Goal: Task Accomplishment & Management: Manage account settings

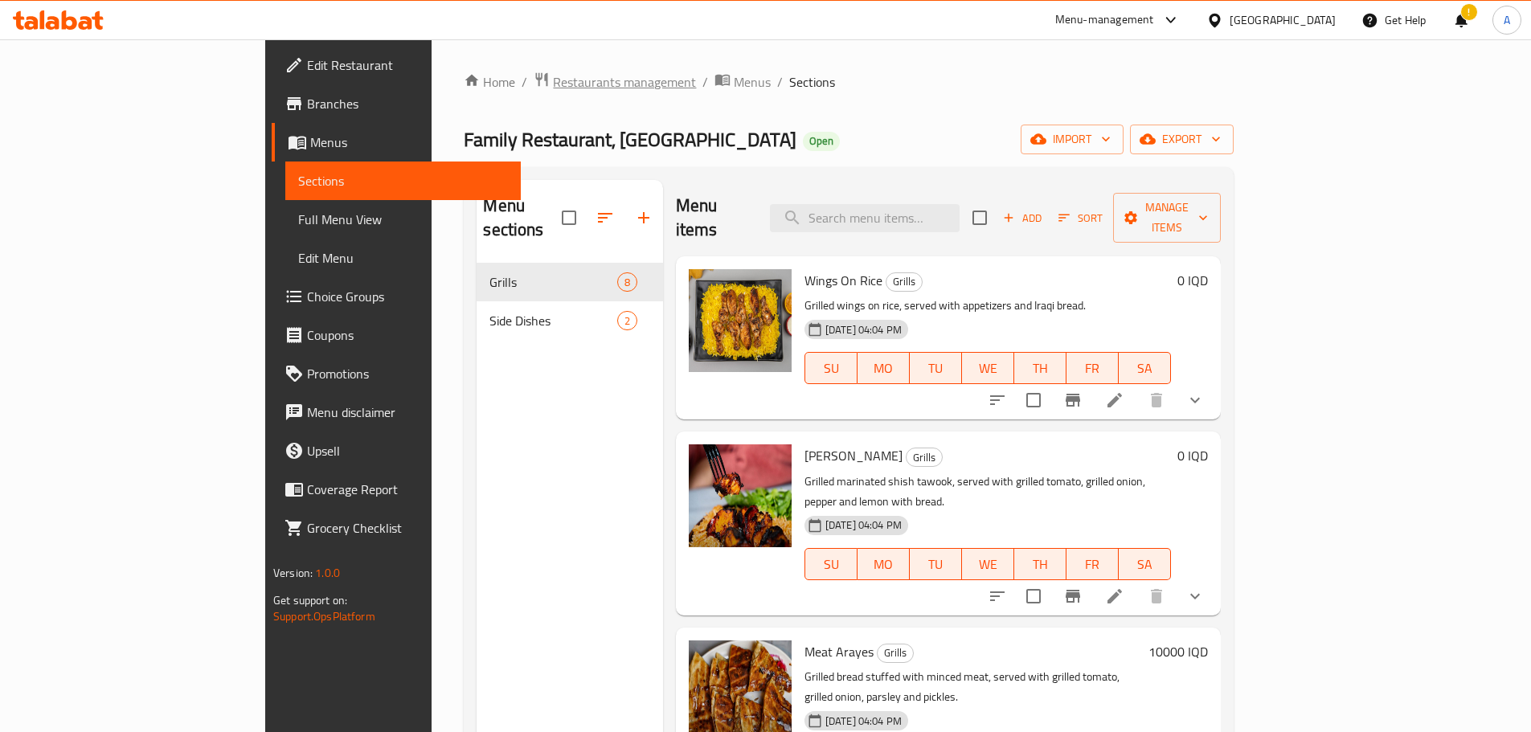
click at [553, 81] on span "Restaurants management" at bounding box center [624, 81] width 143 height 19
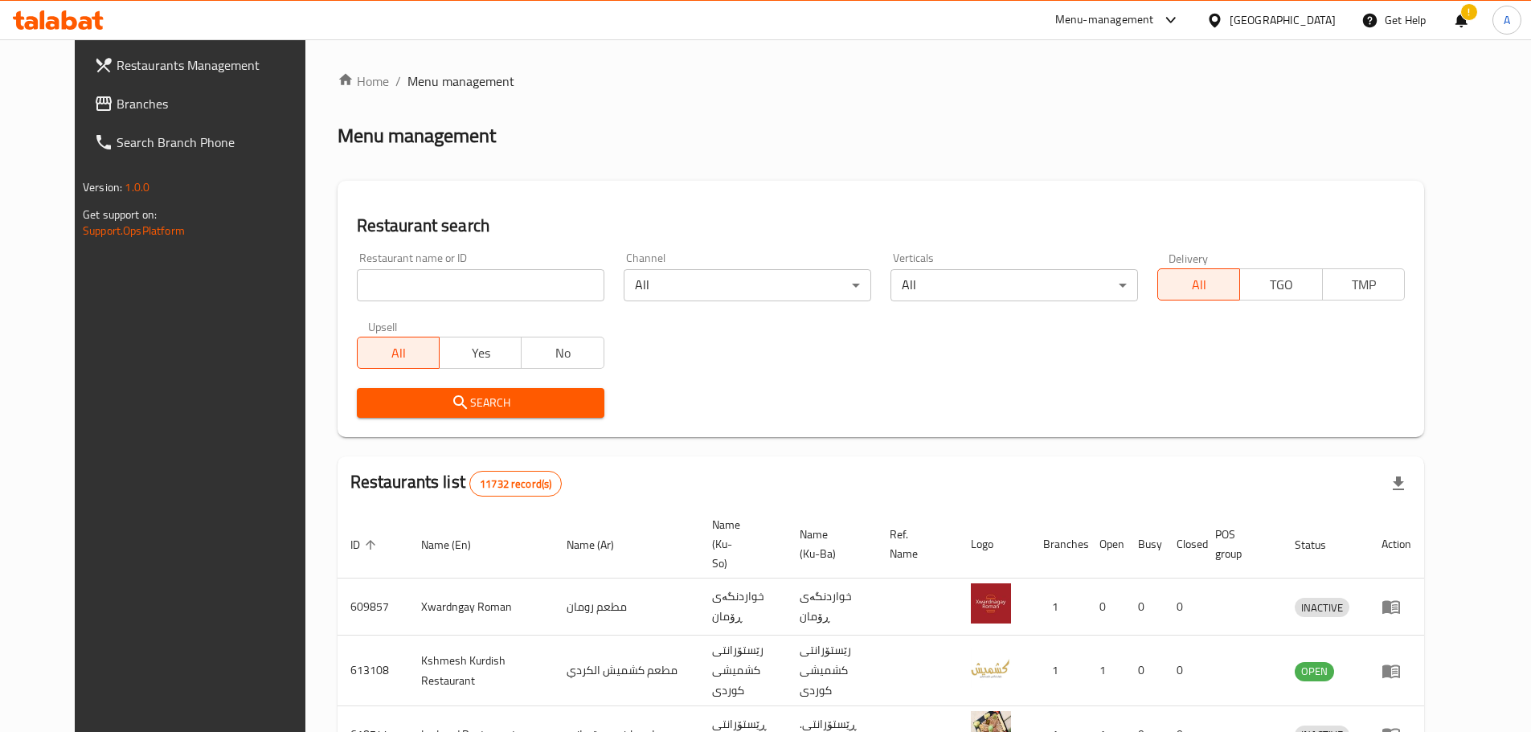
click at [384, 280] on input "search" at bounding box center [481, 285] width 248 height 32
paste input "Philia Sweets & Pastries"
type input "Philia Sweets & Pastries"
click button "Search" at bounding box center [481, 403] width 248 height 30
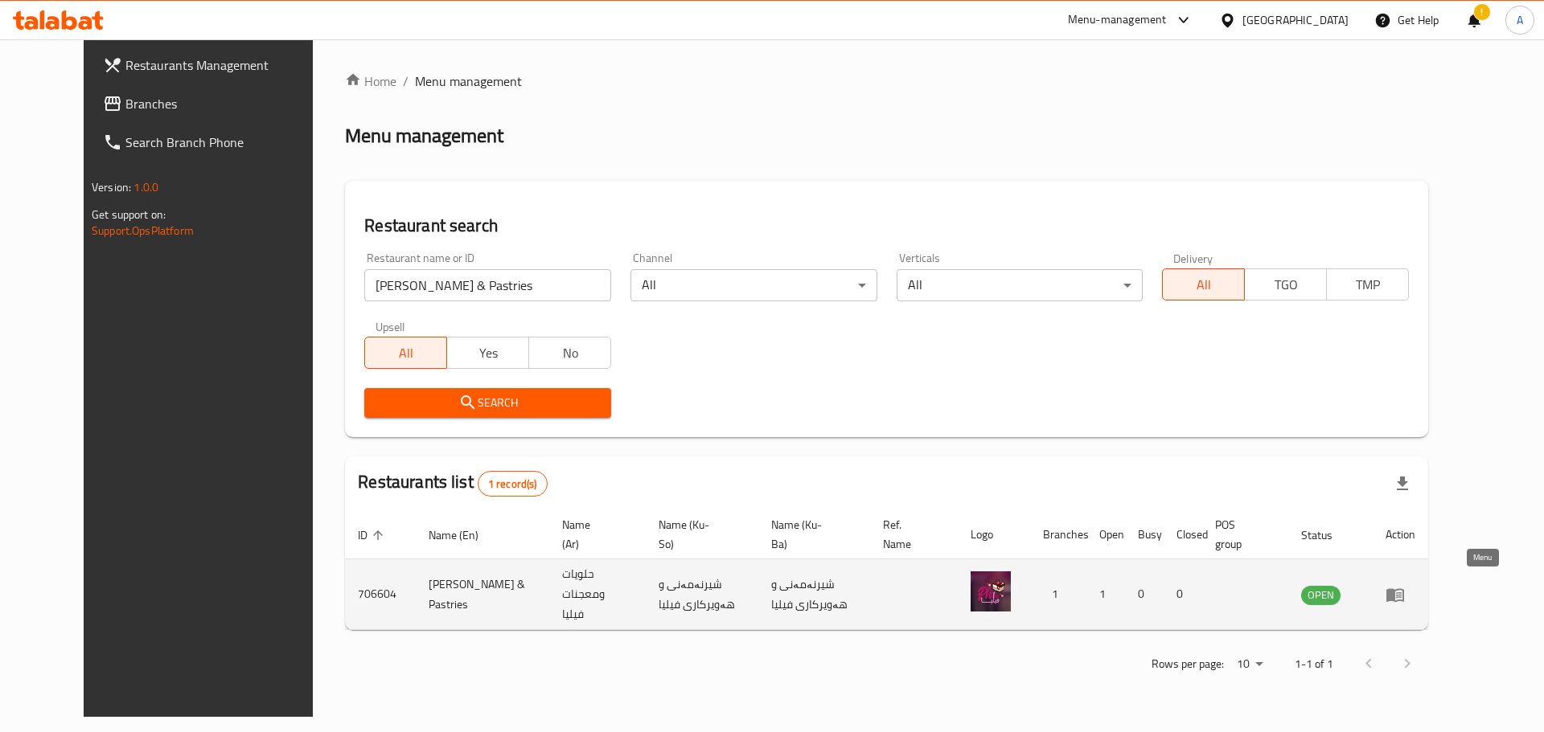
click at [1404, 588] on icon "enhanced table" at bounding box center [1395, 595] width 18 height 14
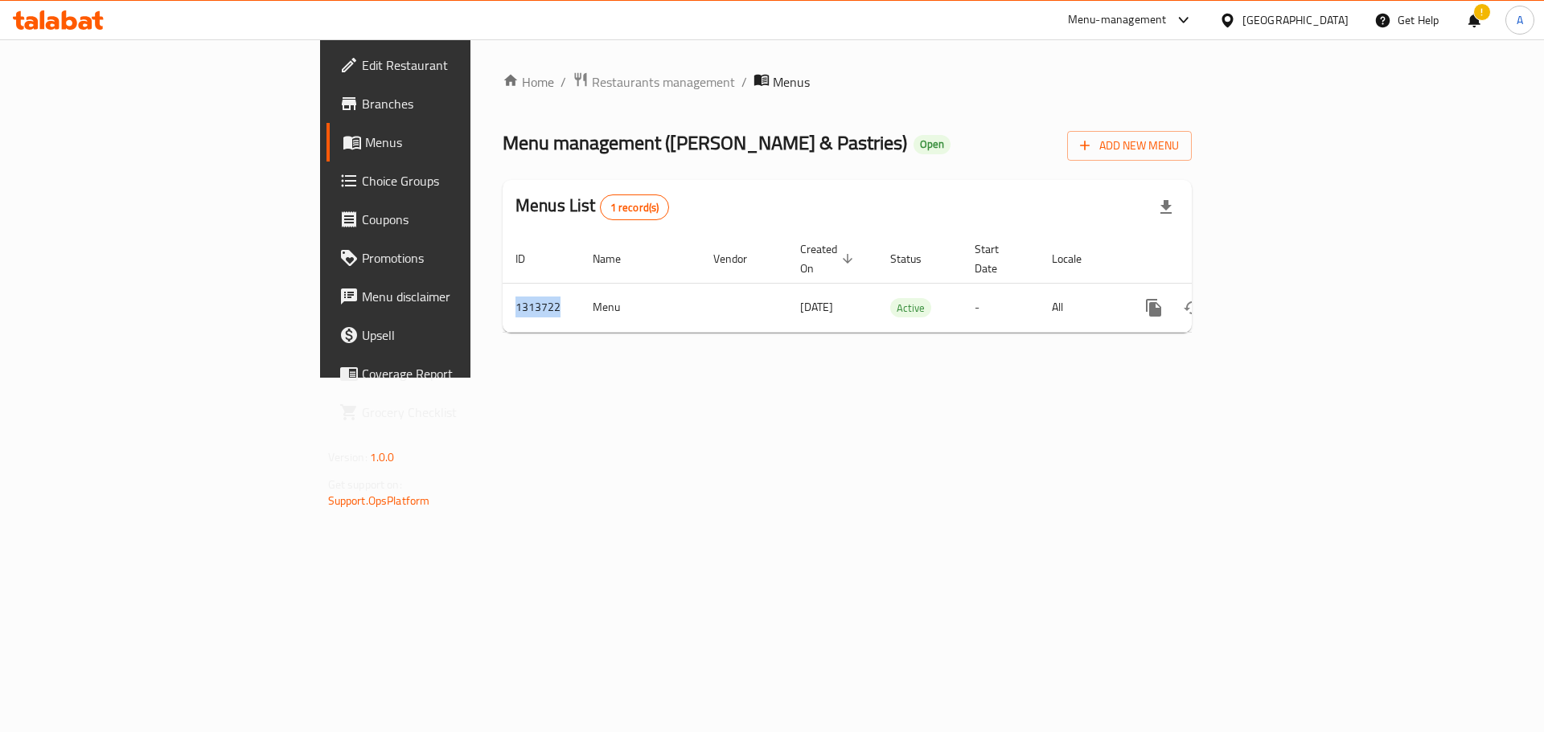
drag, startPoint x: 346, startPoint y: 291, endPoint x: 273, endPoint y: 279, distance: 74.9
click at [470, 279] on div "Home / Restaurants management / Menus Menu management ( Philia Sweets & Pastrie…" at bounding box center [846, 208] width 753 height 338
copy table "ID Name Vendor Created On sorted descending Status Start Date Locale Actions 13…"
click at [592, 85] on span "Restaurants management" at bounding box center [663, 81] width 143 height 19
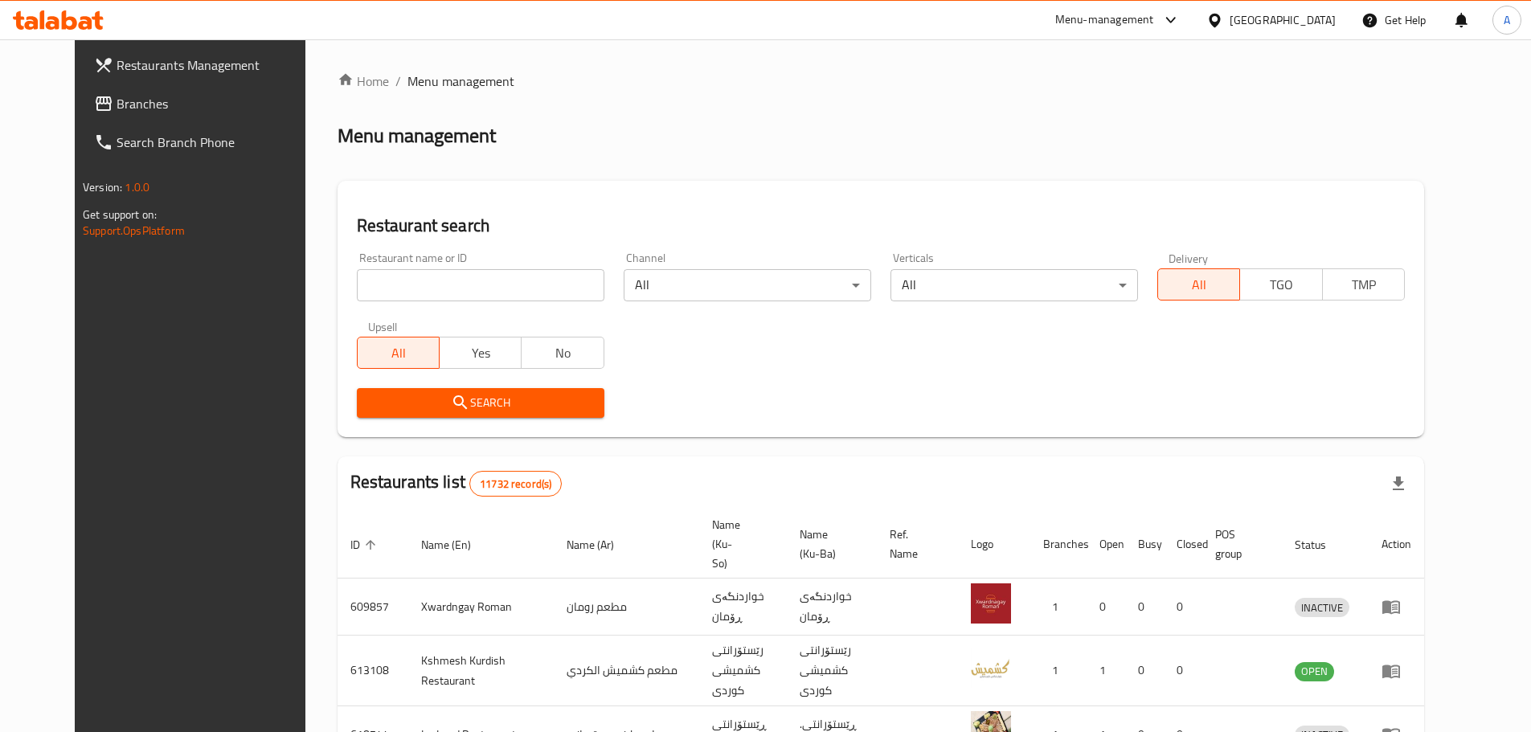
click at [460, 285] on input "search" at bounding box center [481, 285] width 248 height 32
paste input "Family Restaurant, [GEOGRAPHIC_DATA]"
type input "Family Restaurant"
click button "Search" at bounding box center [481, 403] width 248 height 30
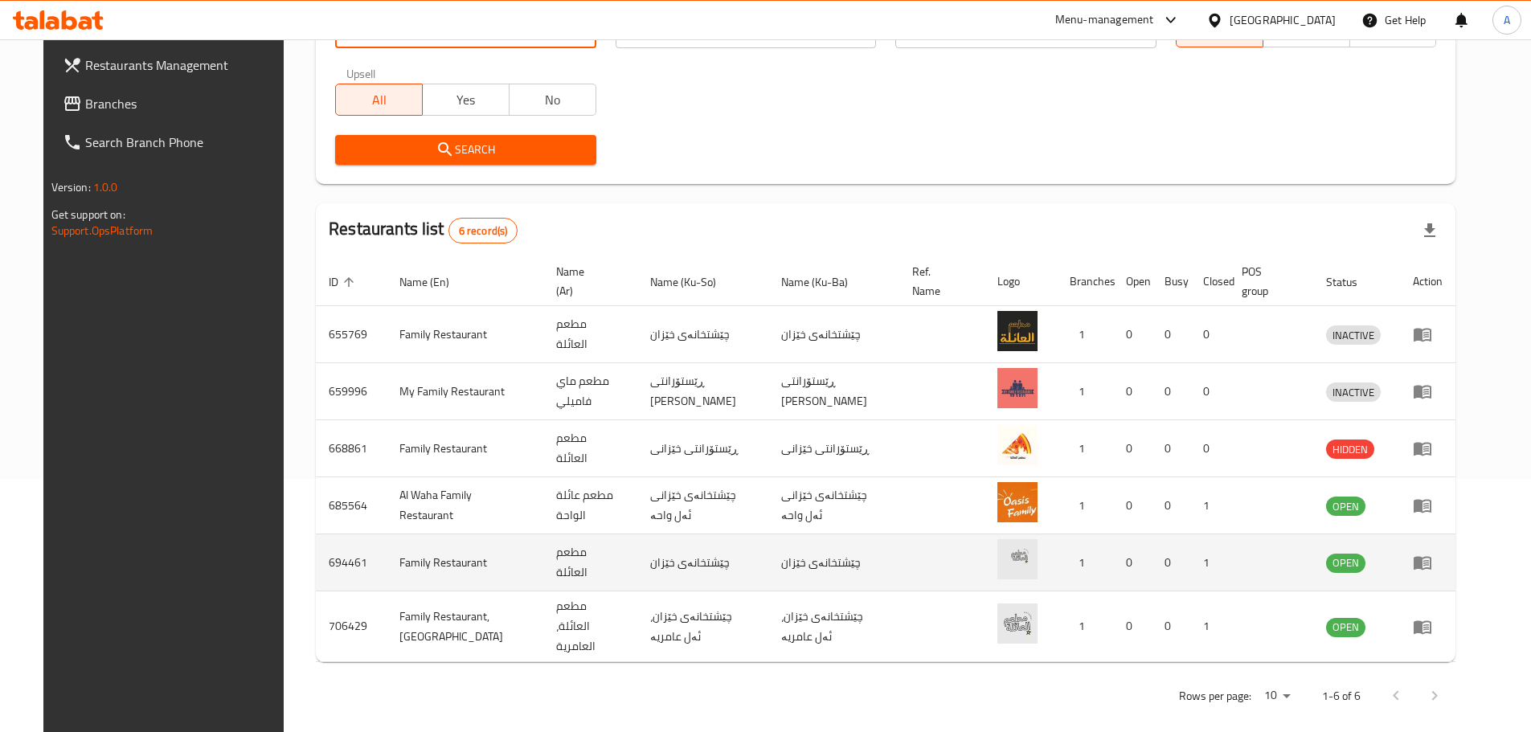
scroll to position [256, 0]
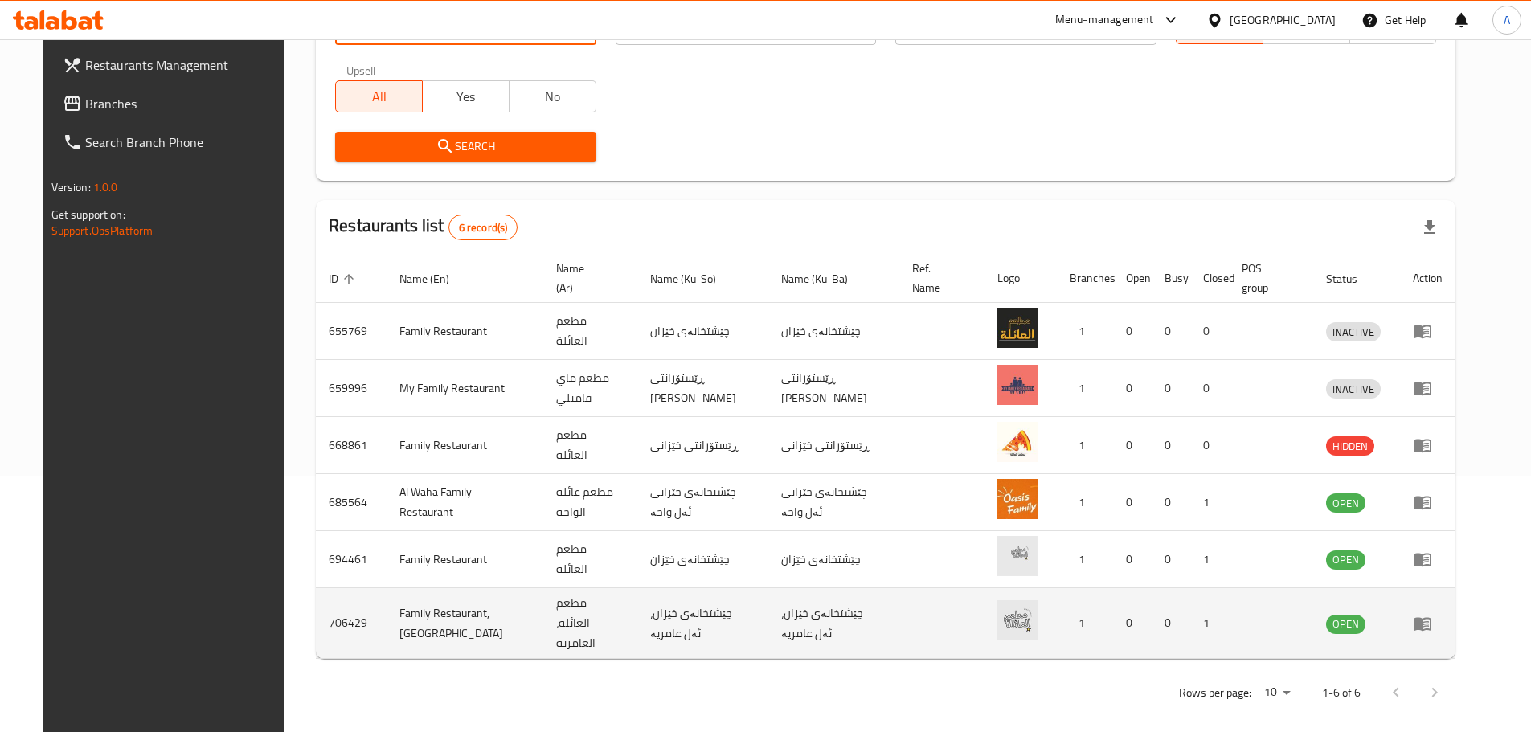
click at [1432, 617] on icon "enhanced table" at bounding box center [1423, 624] width 18 height 14
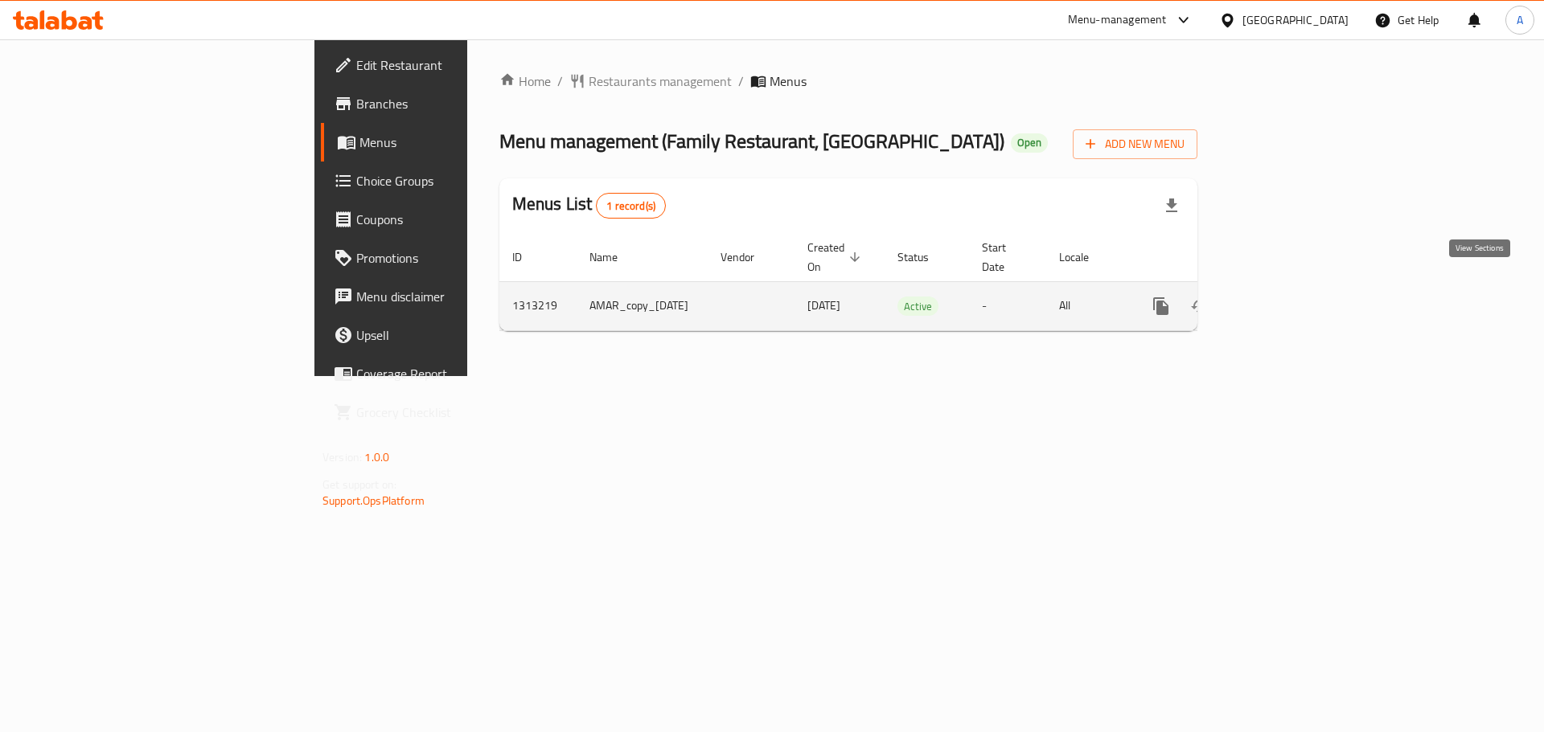
click at [1286, 297] on icon "enhanced table" at bounding box center [1276, 306] width 19 height 19
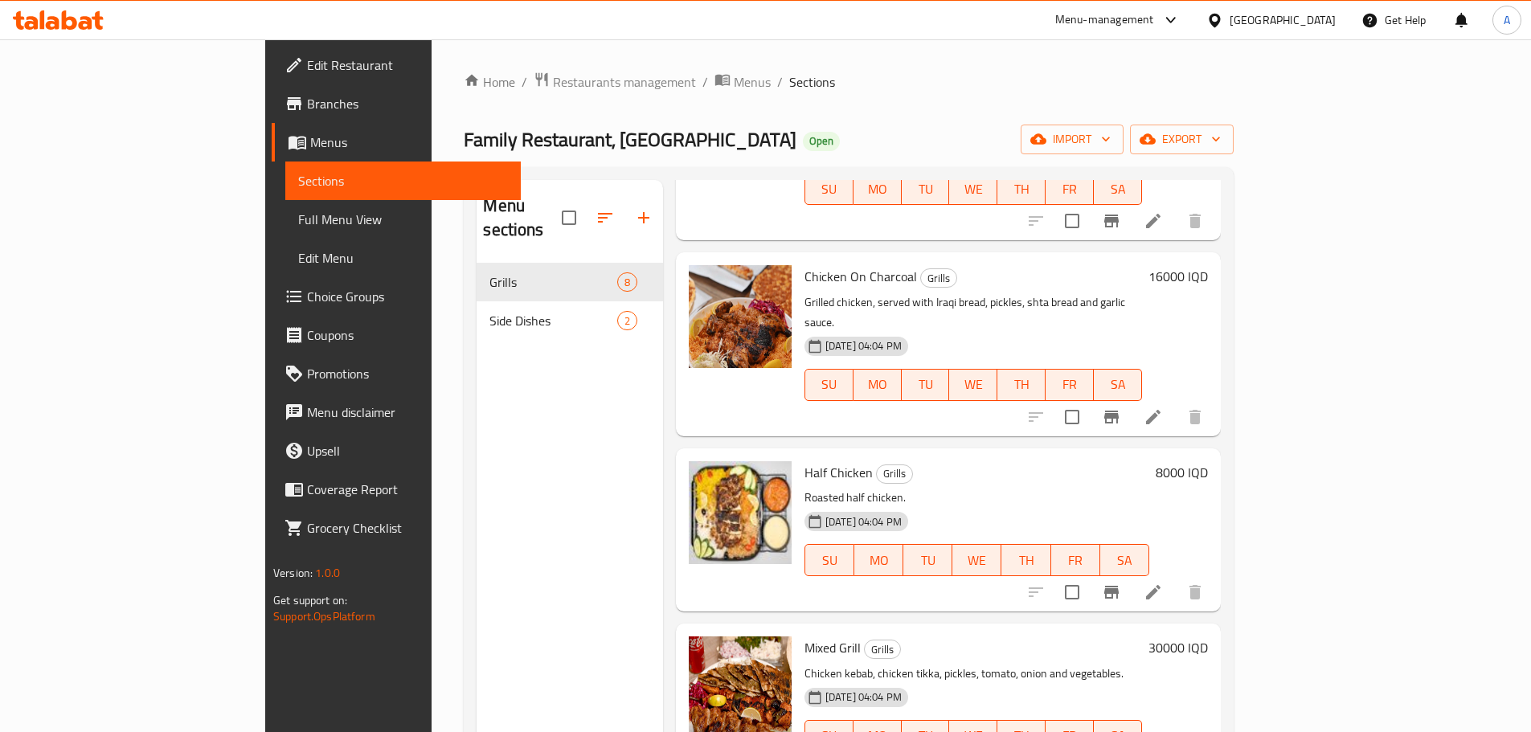
scroll to position [689, 0]
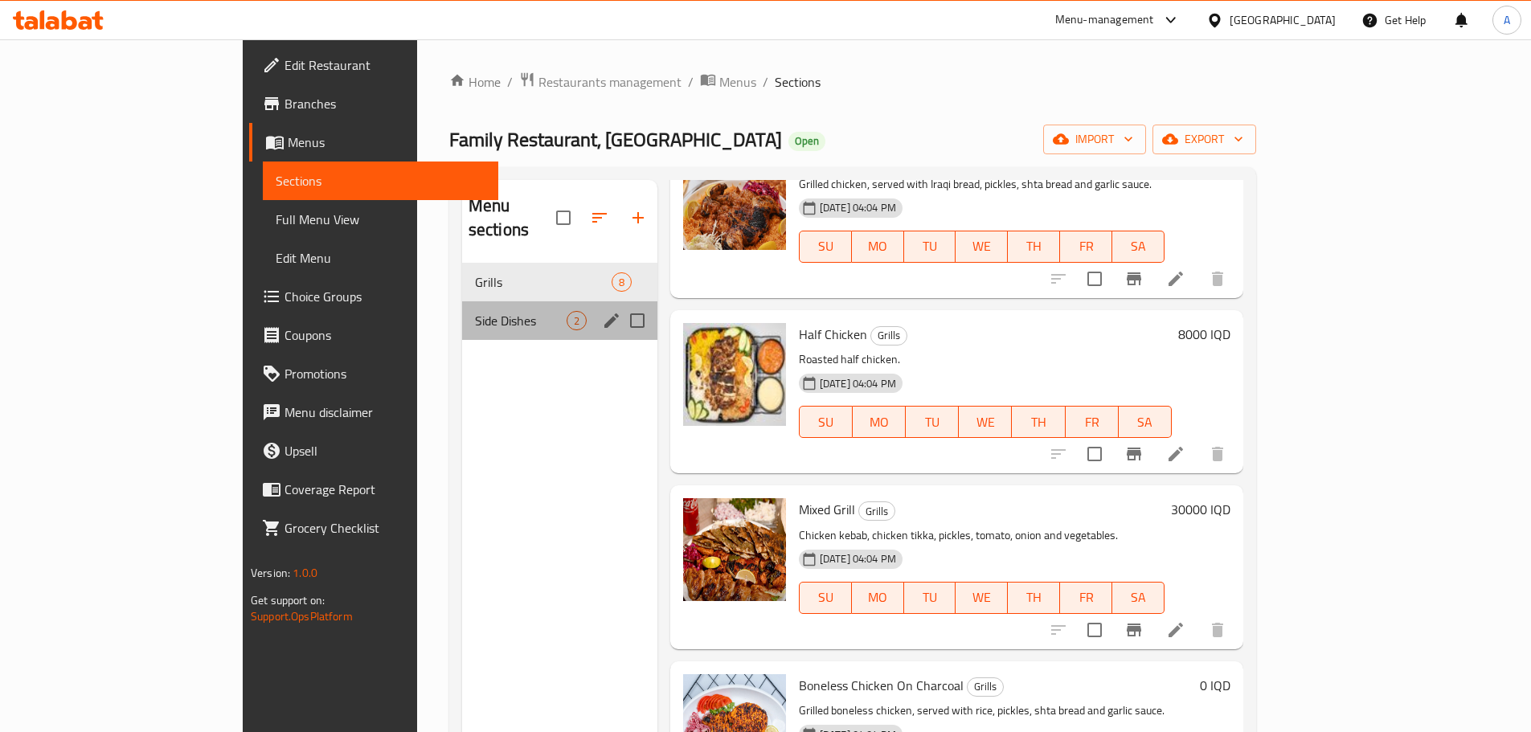
click at [462, 310] on div "Side Dishes 2" at bounding box center [559, 320] width 195 height 39
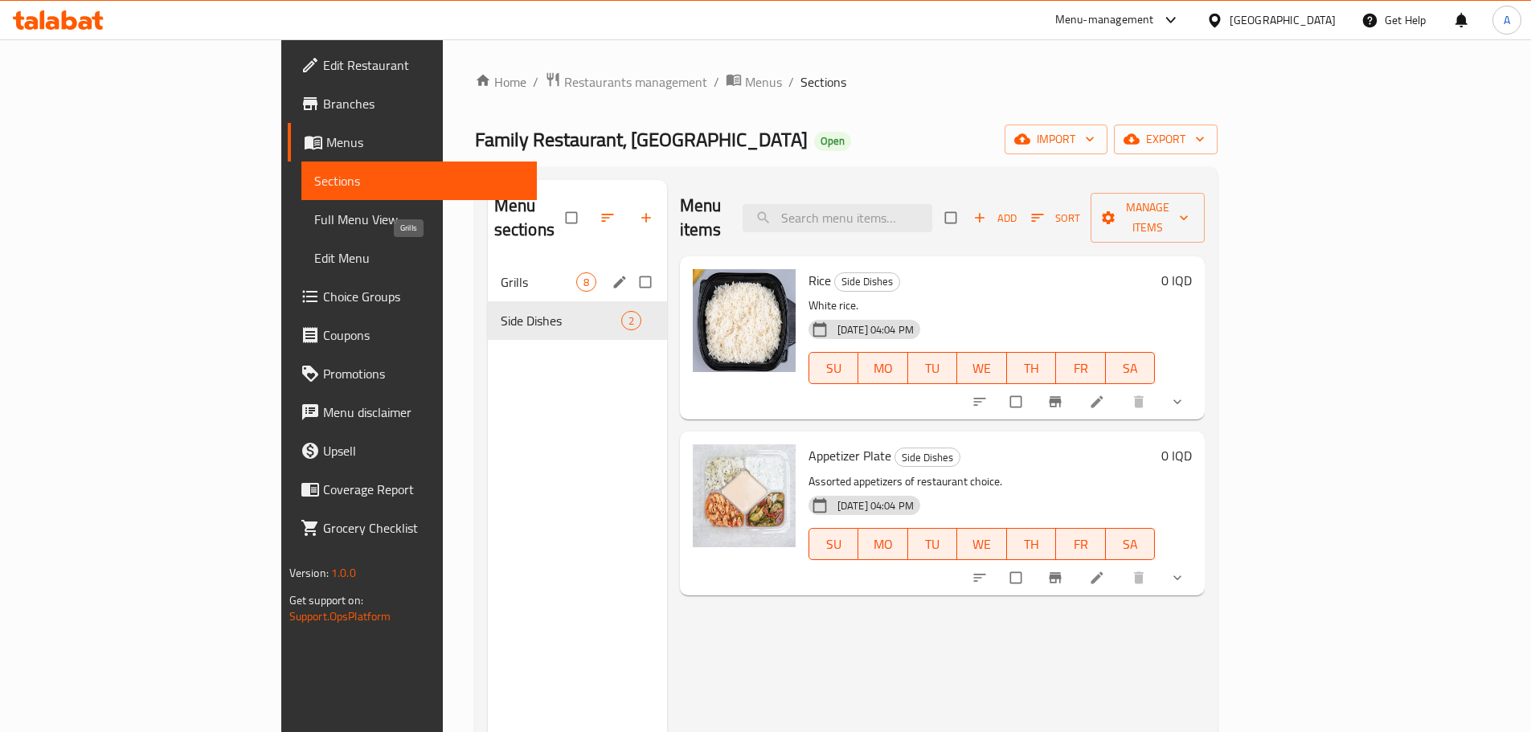
click at [501, 273] on span "Grills" at bounding box center [539, 282] width 76 height 19
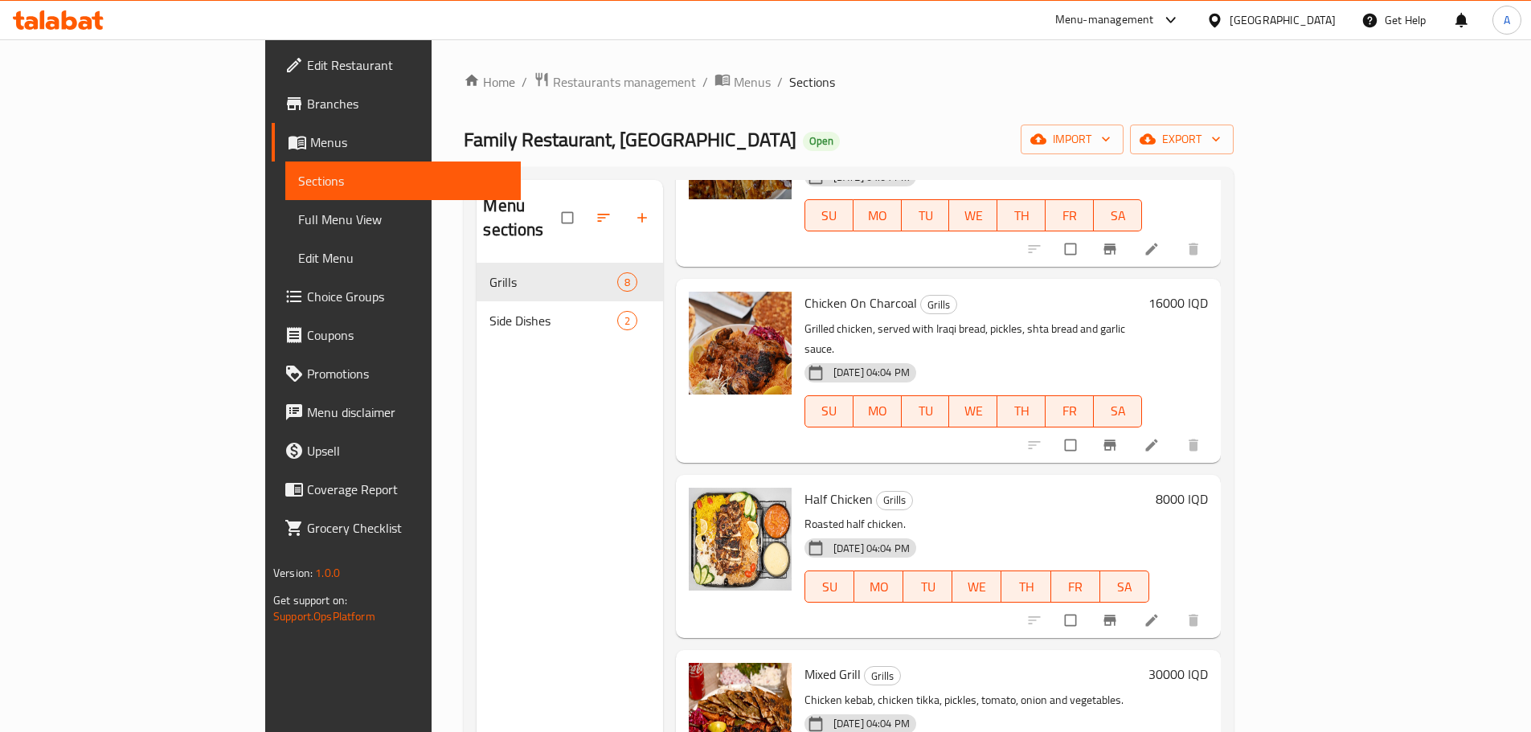
scroll to position [563, 0]
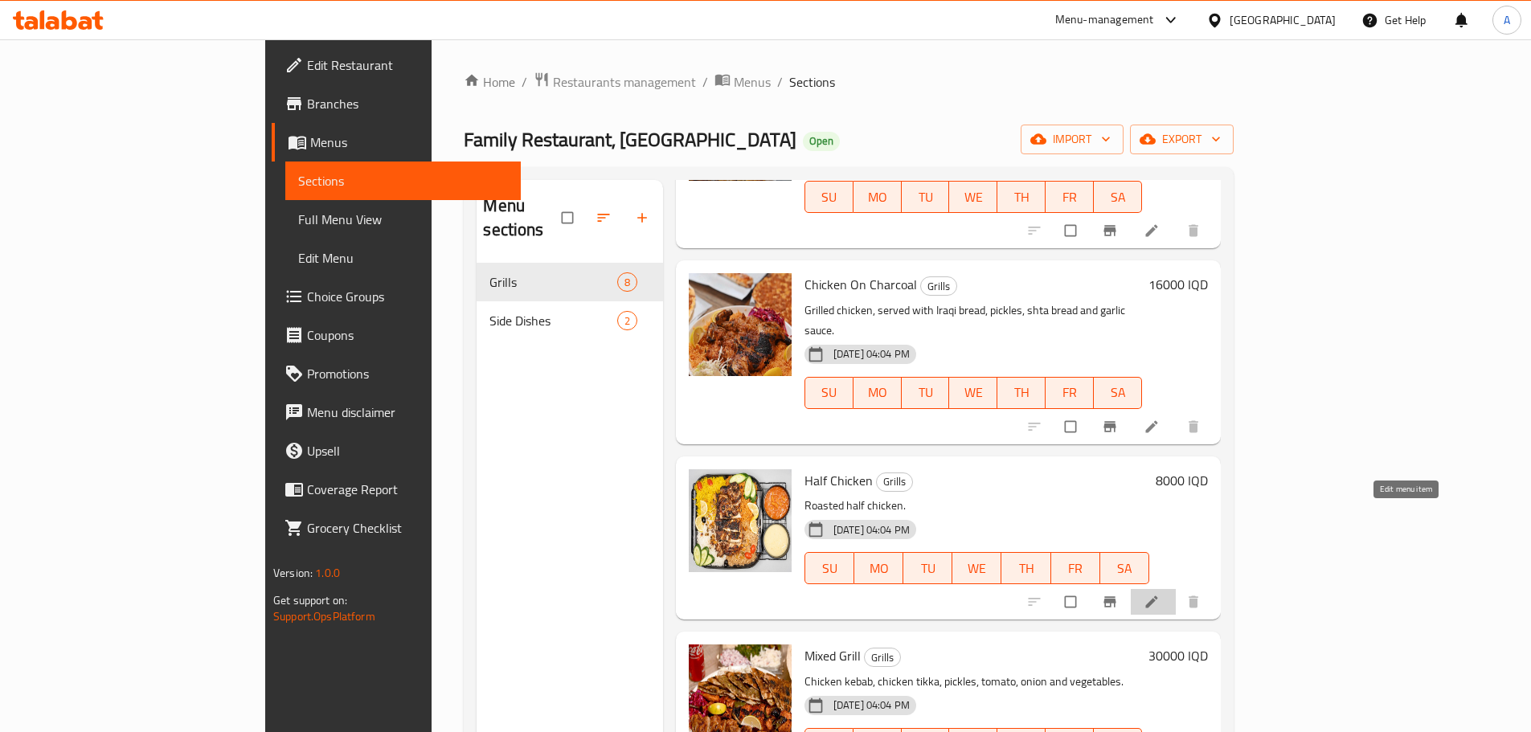
click at [1160, 594] on icon at bounding box center [1152, 602] width 16 height 16
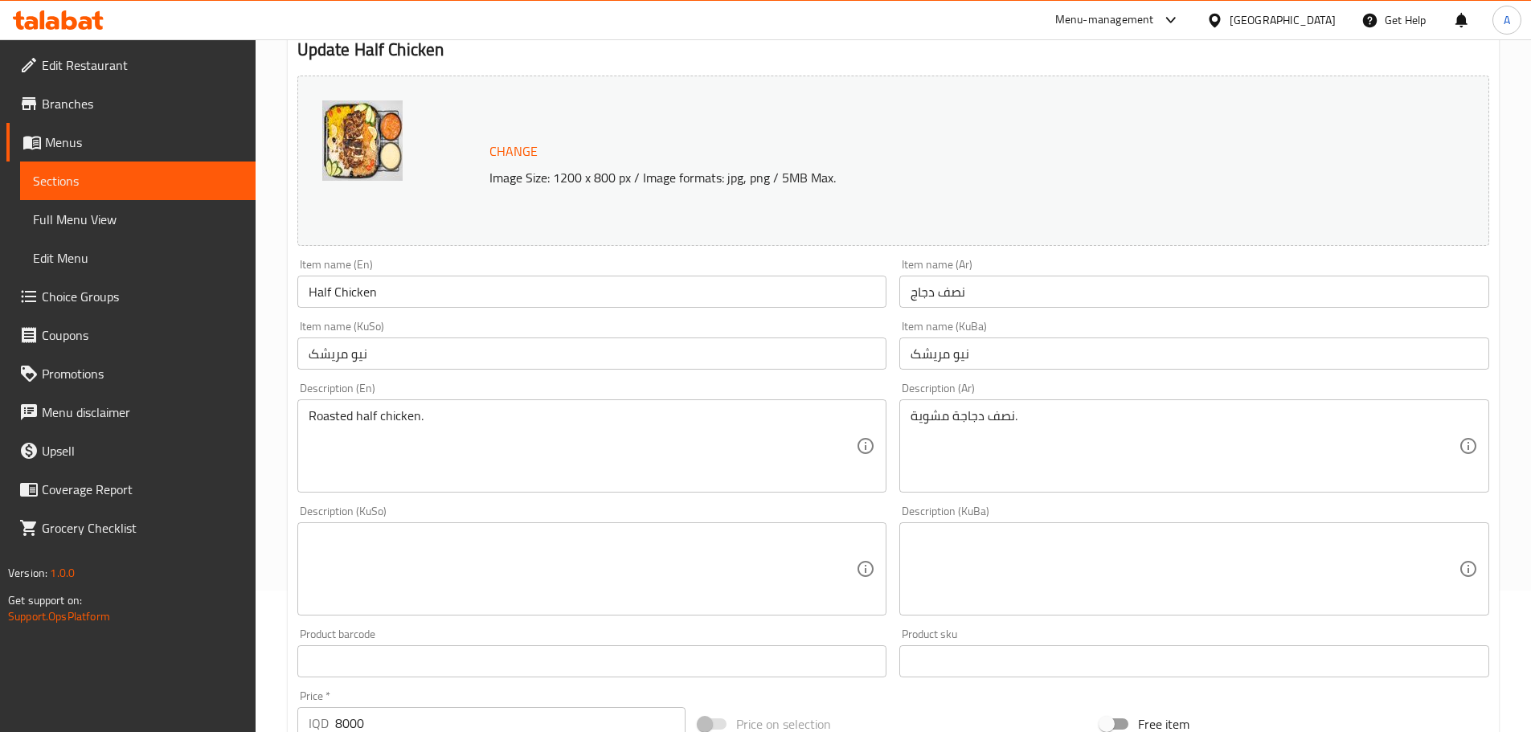
scroll to position [241, 0]
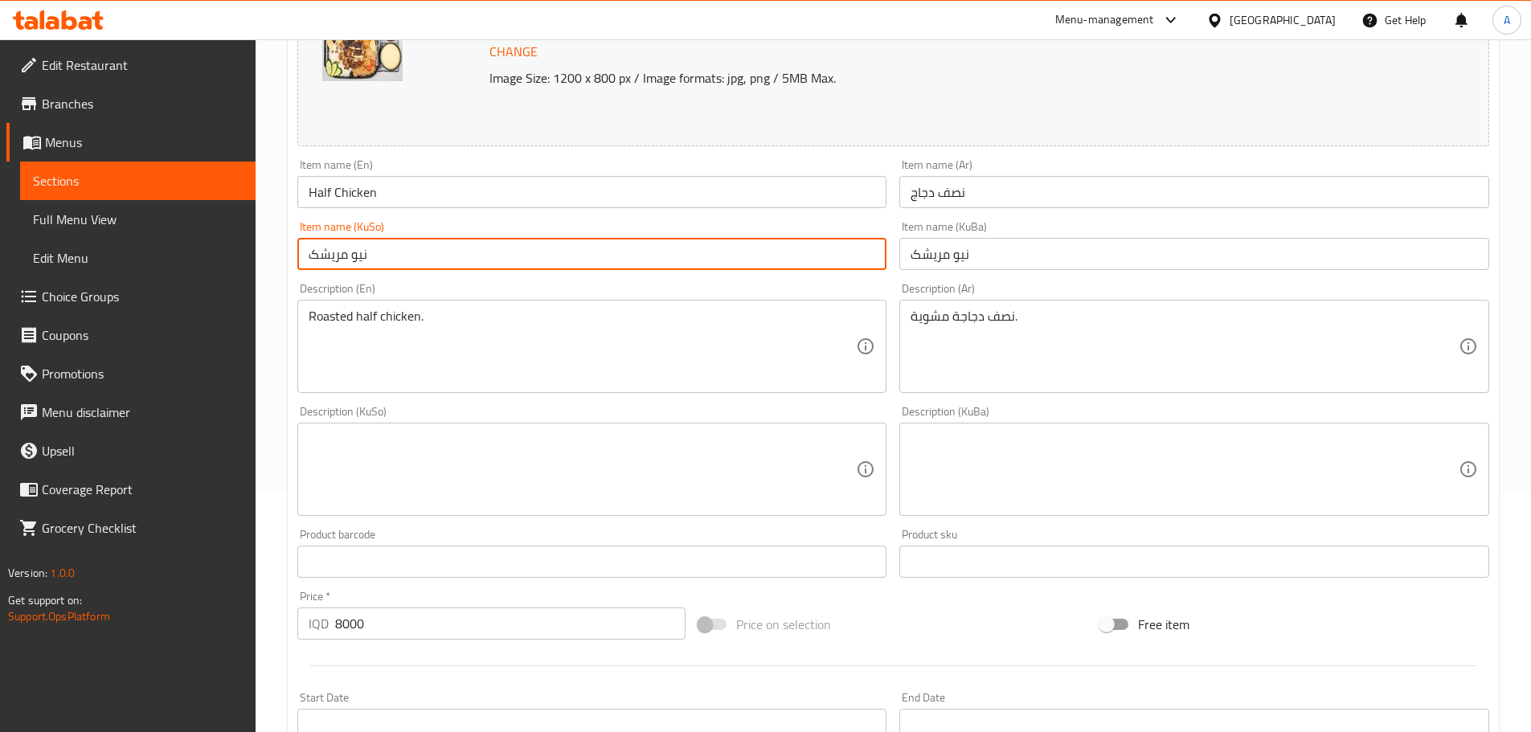
drag, startPoint x: 371, startPoint y: 256, endPoint x: 301, endPoint y: 272, distance: 71.8
click at [301, 272] on div "Item name (KuSo) نیو مریشک Item name (KuSo)" at bounding box center [592, 246] width 603 height 62
click at [369, 454] on textarea at bounding box center [583, 470] width 548 height 76
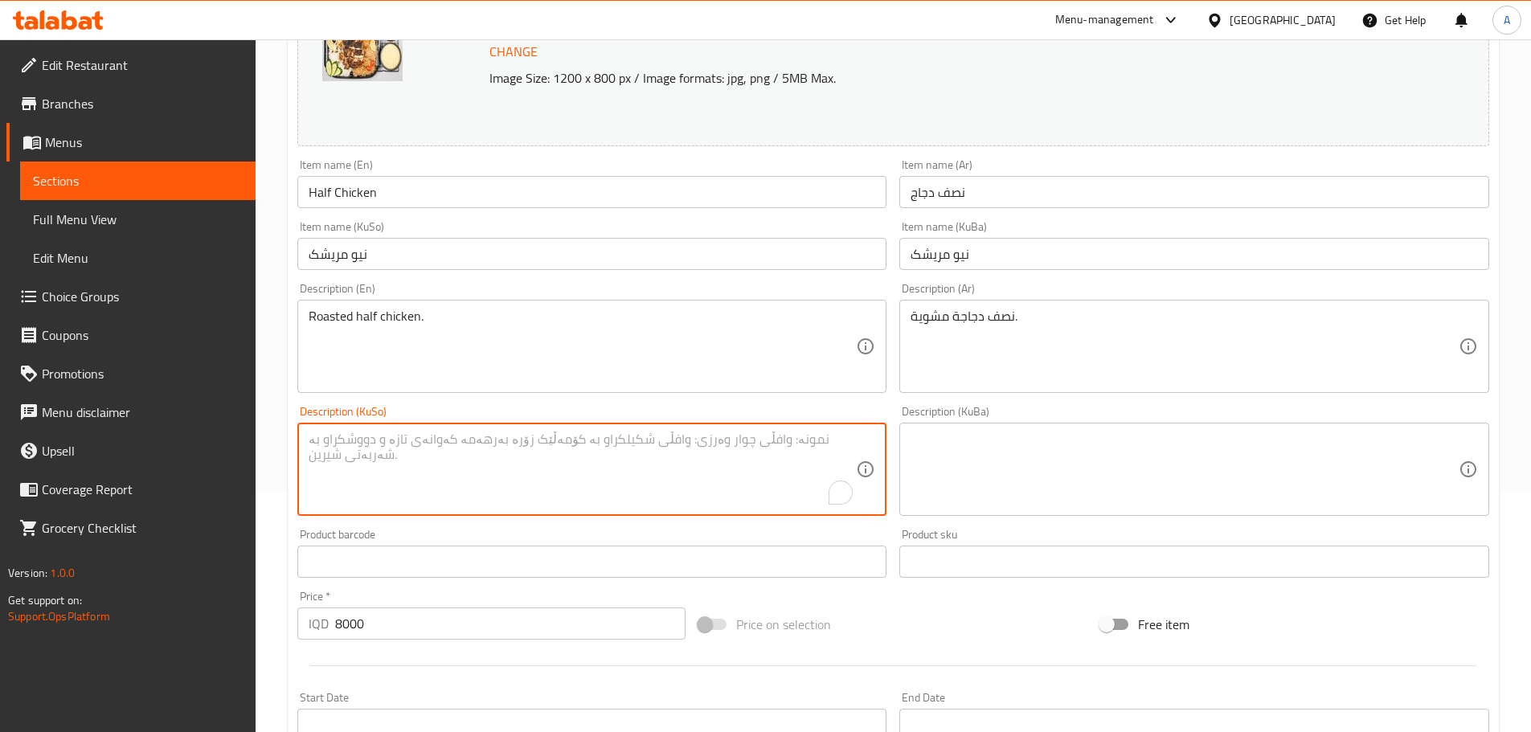
paste textarea "نیو مریشک"
type textarea "نیو مریشک"
click at [1068, 465] on textarea at bounding box center [1185, 470] width 548 height 76
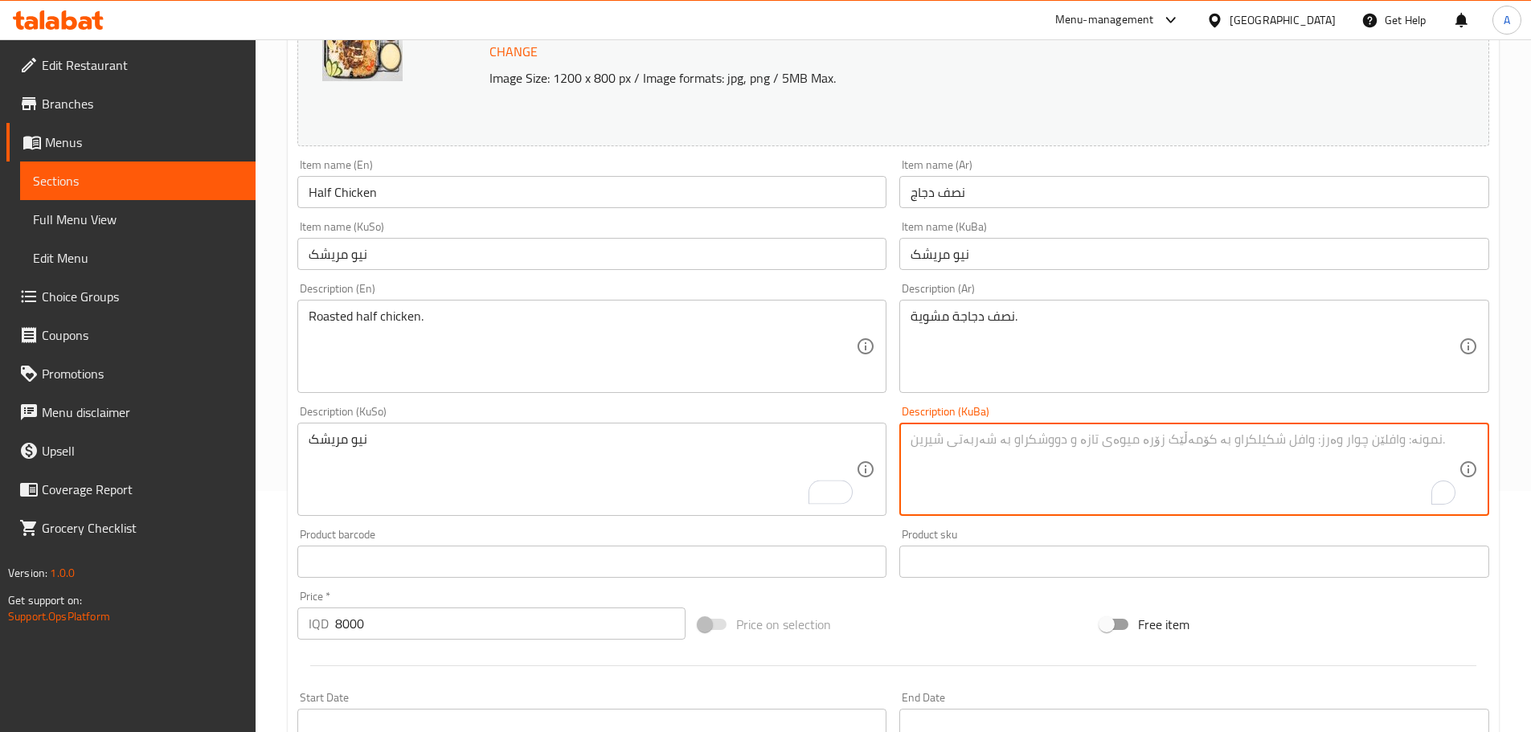
paste textarea "نیو مریشک"
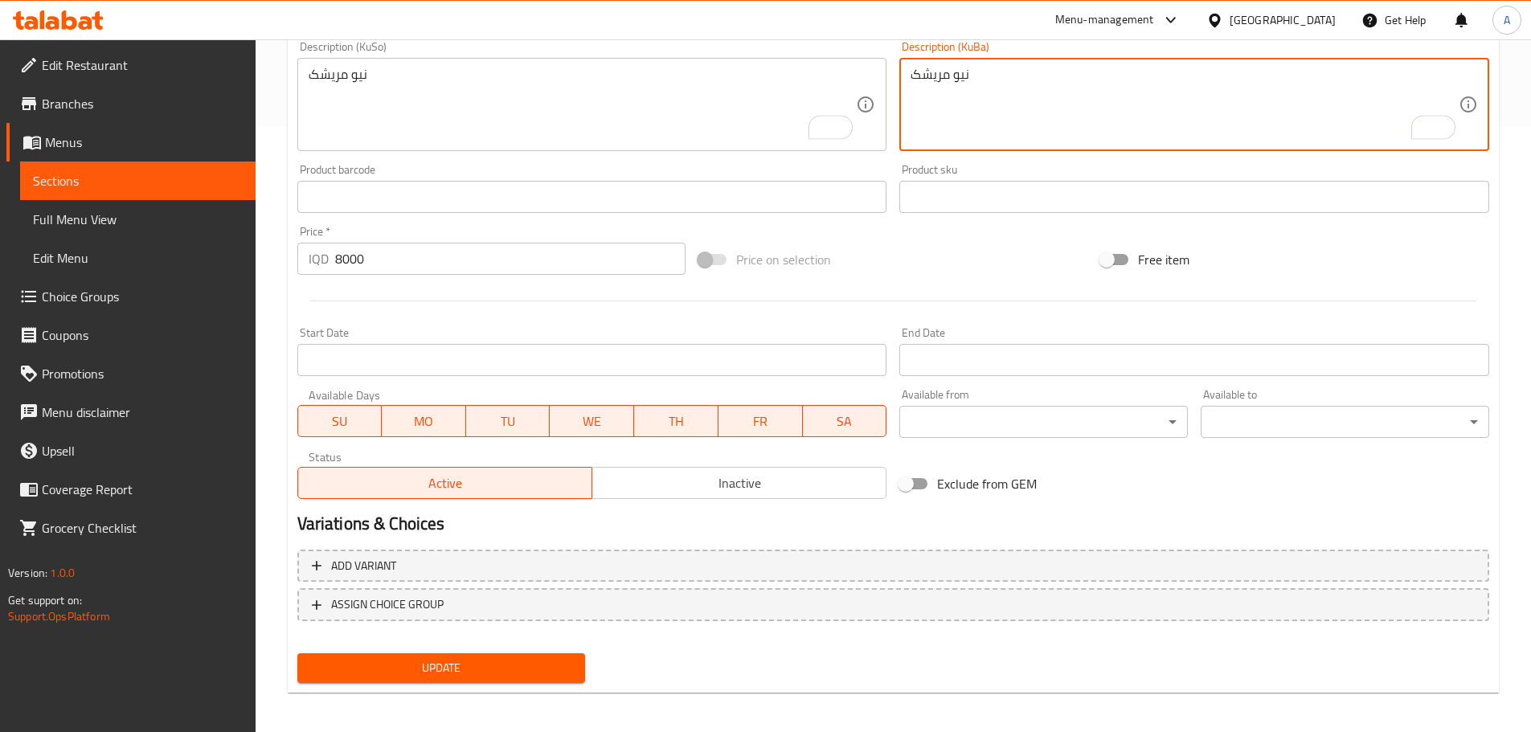
scroll to position [612, 0]
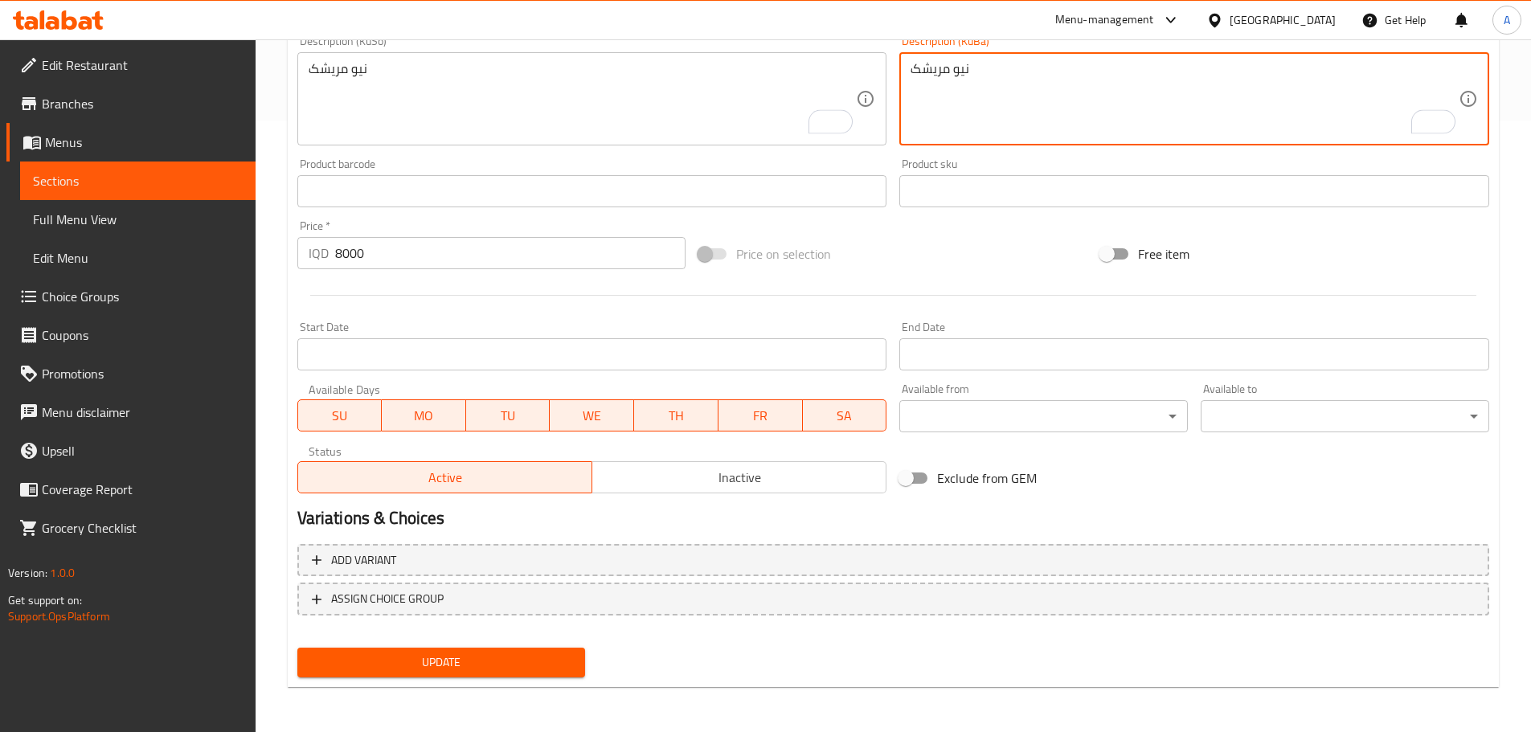
type textarea "نیو مریشک"
click at [490, 672] on span "Update" at bounding box center [441, 663] width 263 height 20
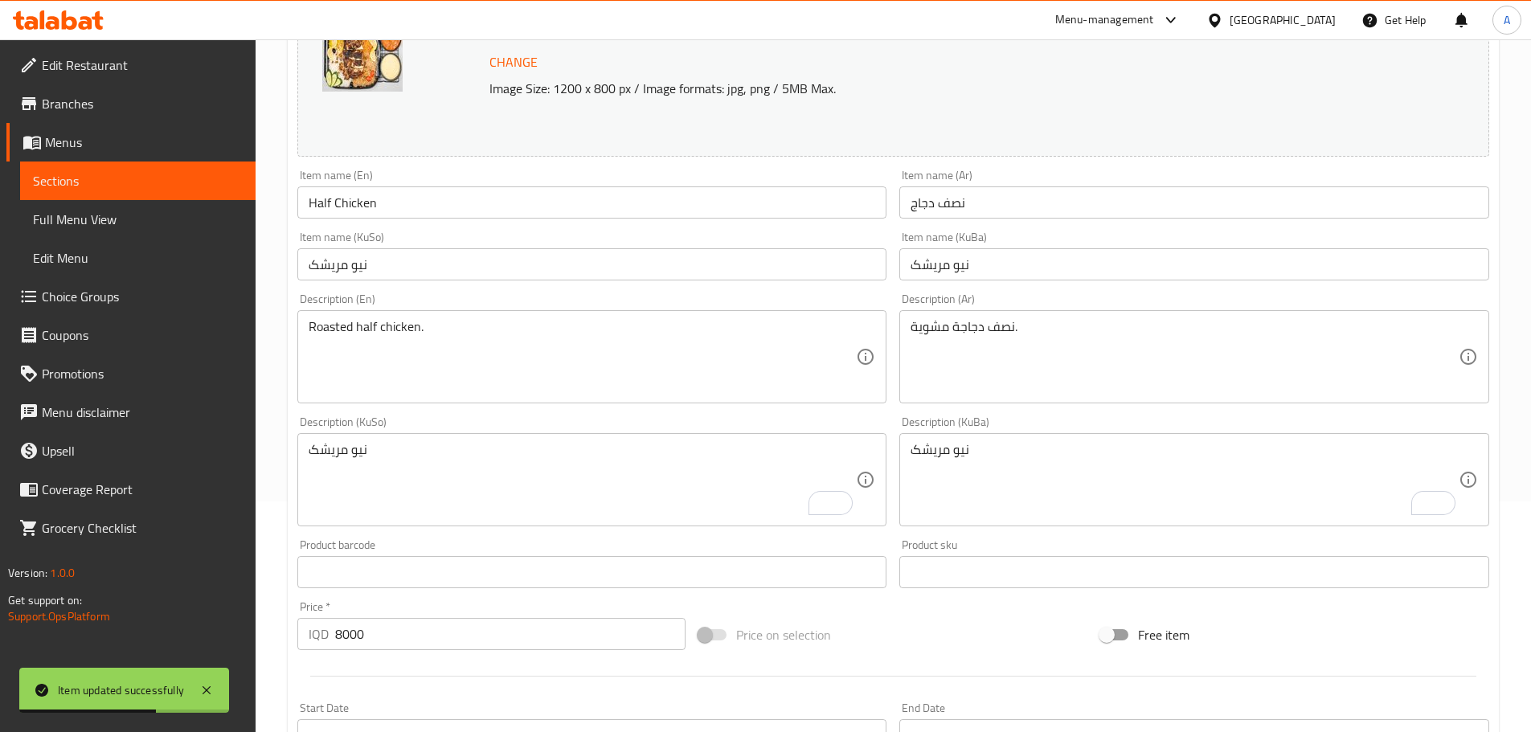
scroll to position [210, 0]
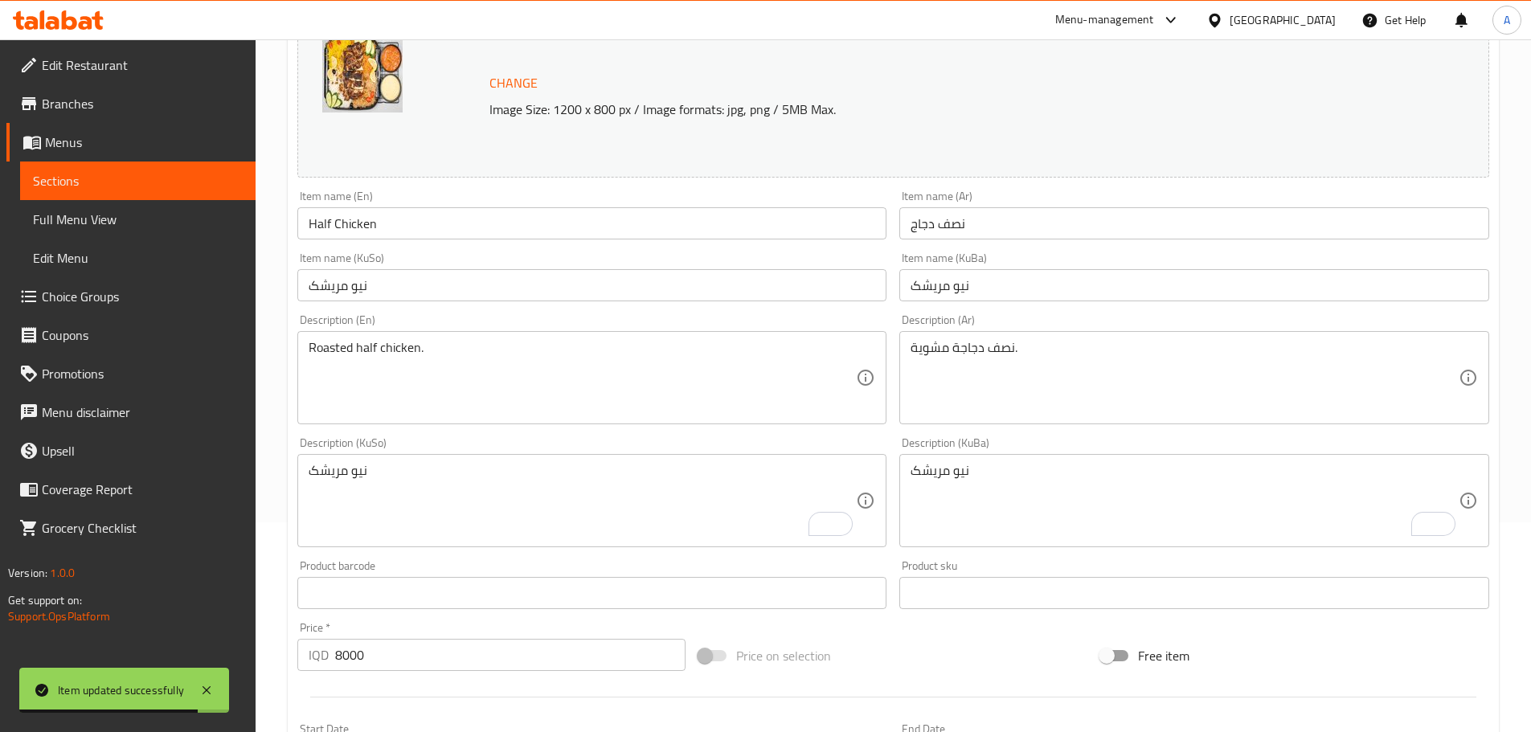
click at [129, 178] on span "Sections" at bounding box center [138, 180] width 210 height 19
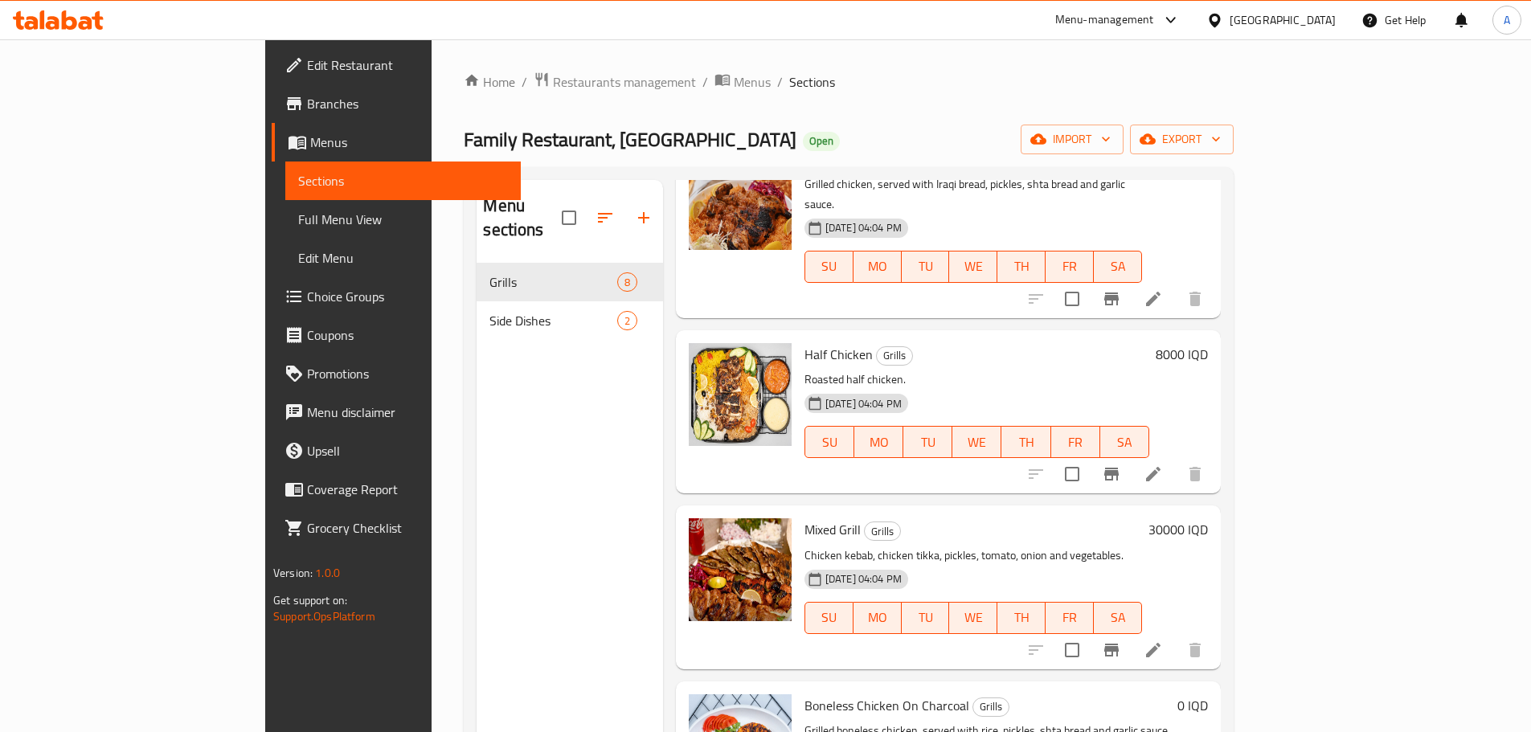
scroll to position [225, 0]
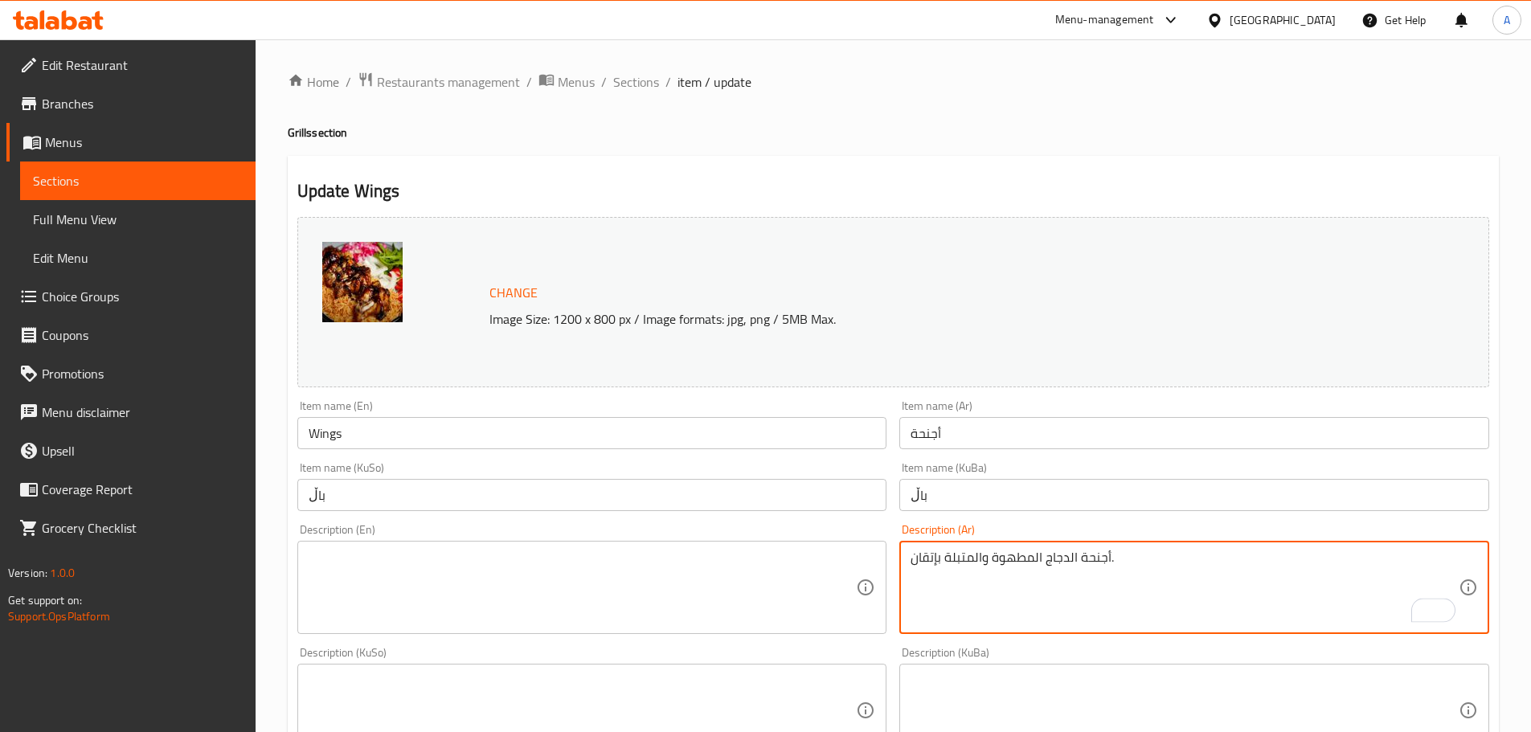
click at [1115, 555] on textarea "أجنحة الدجاج المطهوة والمتبلة بإتقان." at bounding box center [1185, 588] width 548 height 76
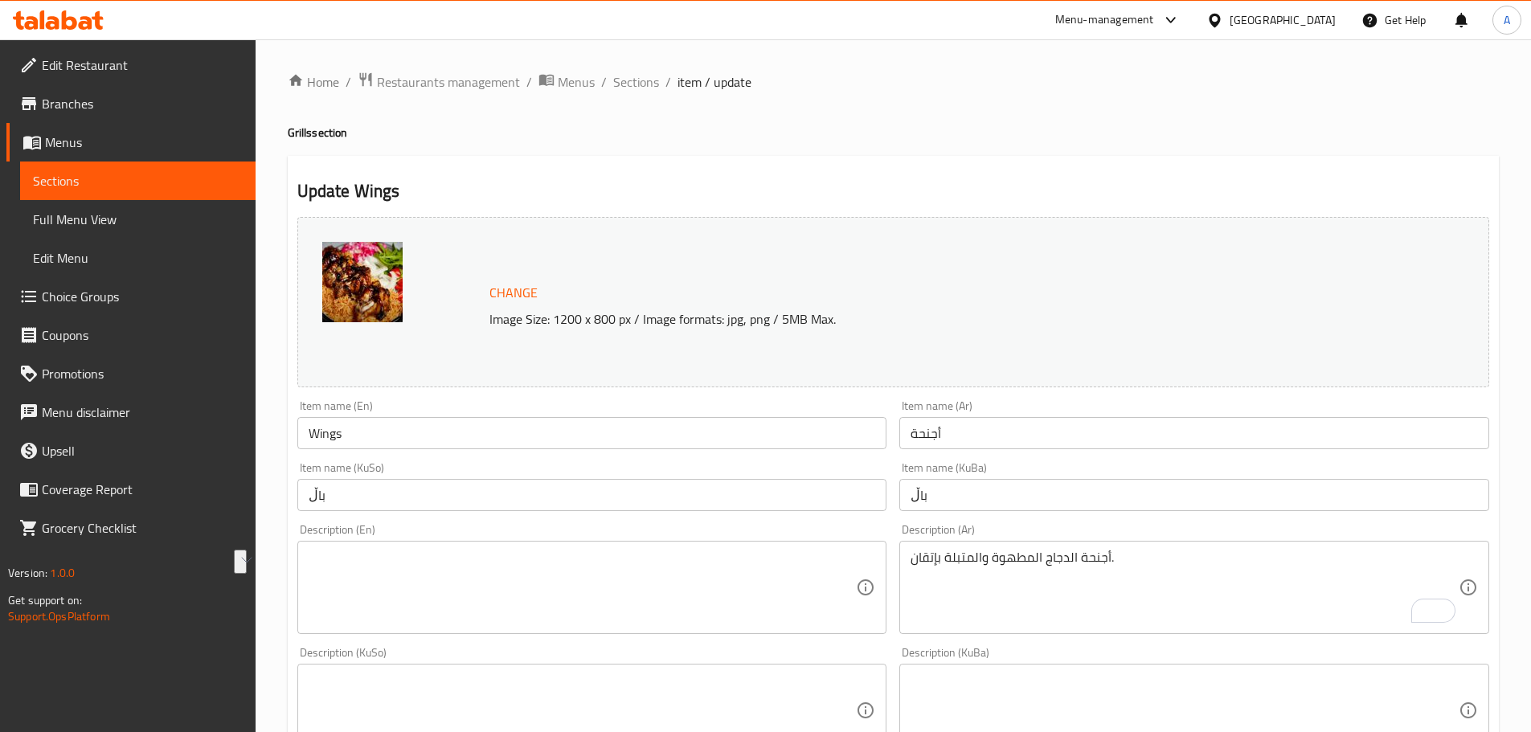
click at [531, 578] on textarea at bounding box center [583, 588] width 548 height 76
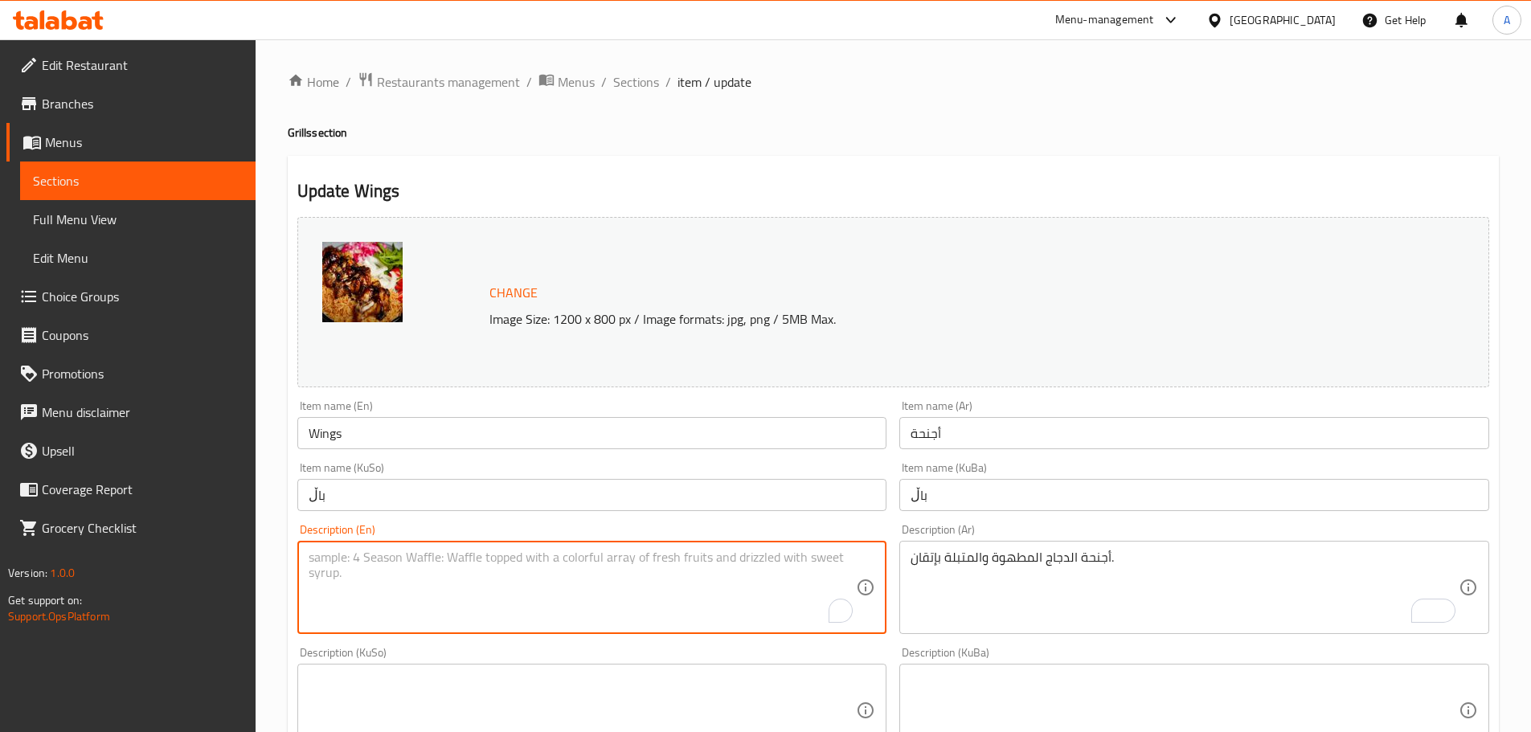
paste textarea "Chicken wings cooked and seasoned to perfection."
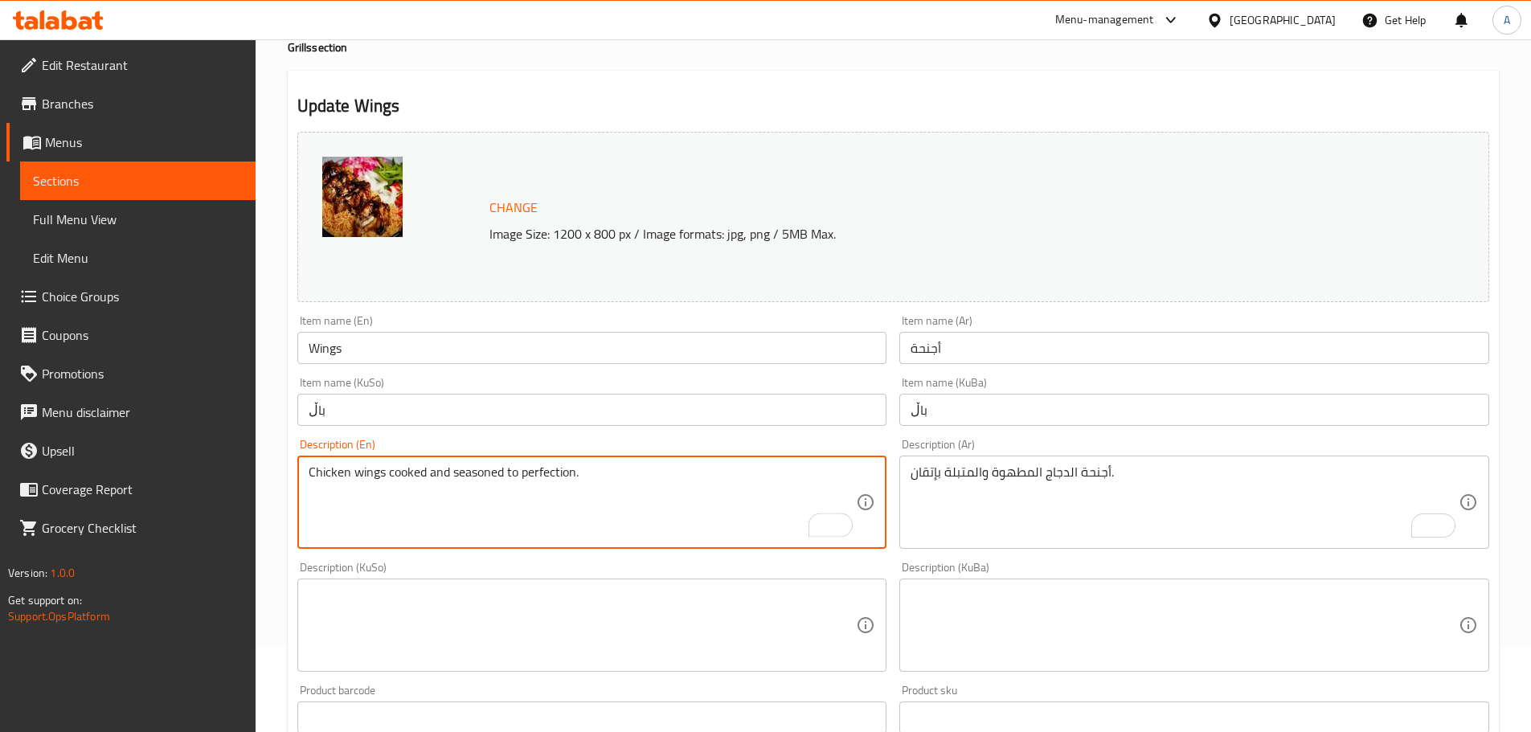
scroll to position [161, 0]
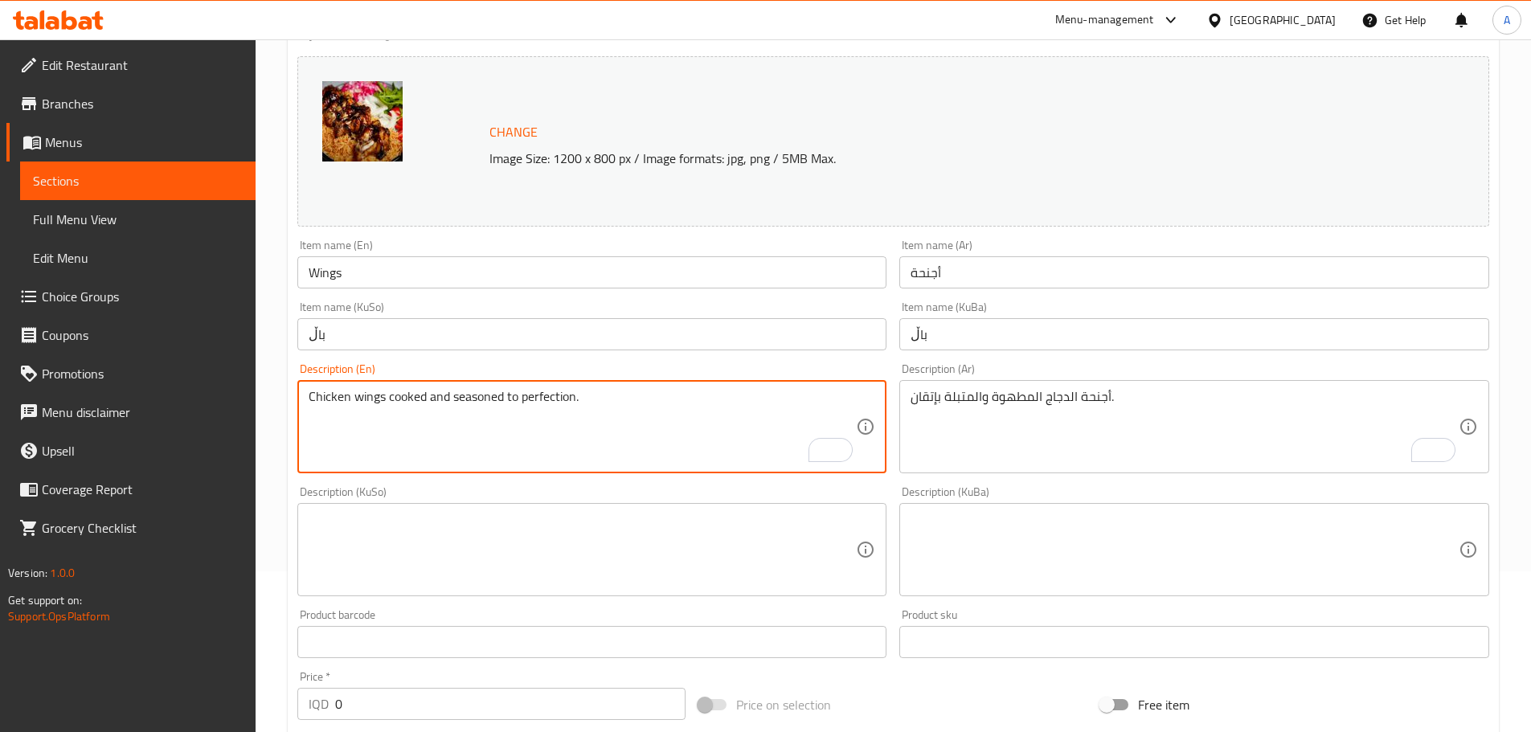
type textarea "Chicken wings cooked and seasoned to perfection."
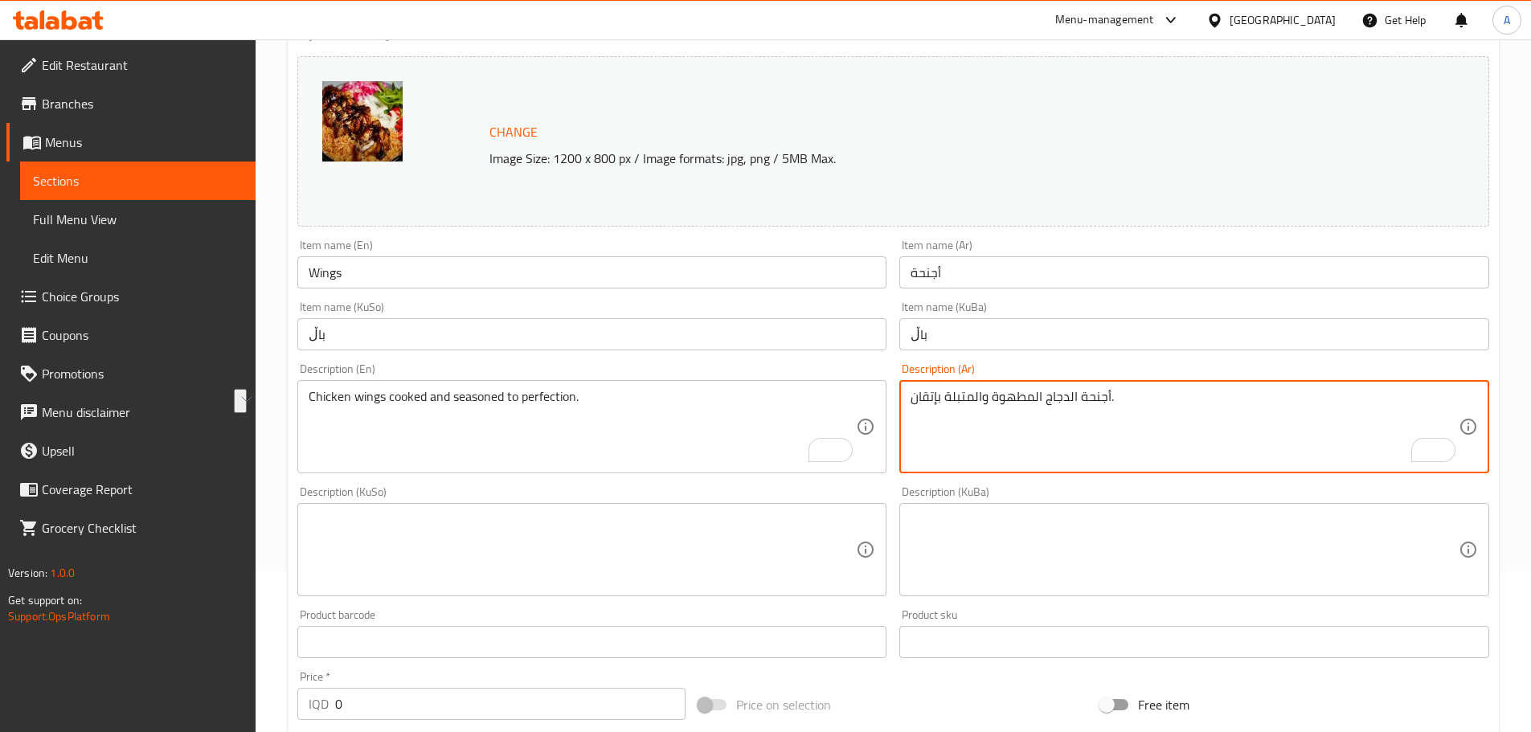
drag, startPoint x: 1127, startPoint y: 399, endPoint x: 1093, endPoint y: 400, distance: 34.6
click at [1093, 400] on textarea "أجنحة الدجاج المطهوة والمتبلة بإتقان." at bounding box center [1185, 427] width 548 height 76
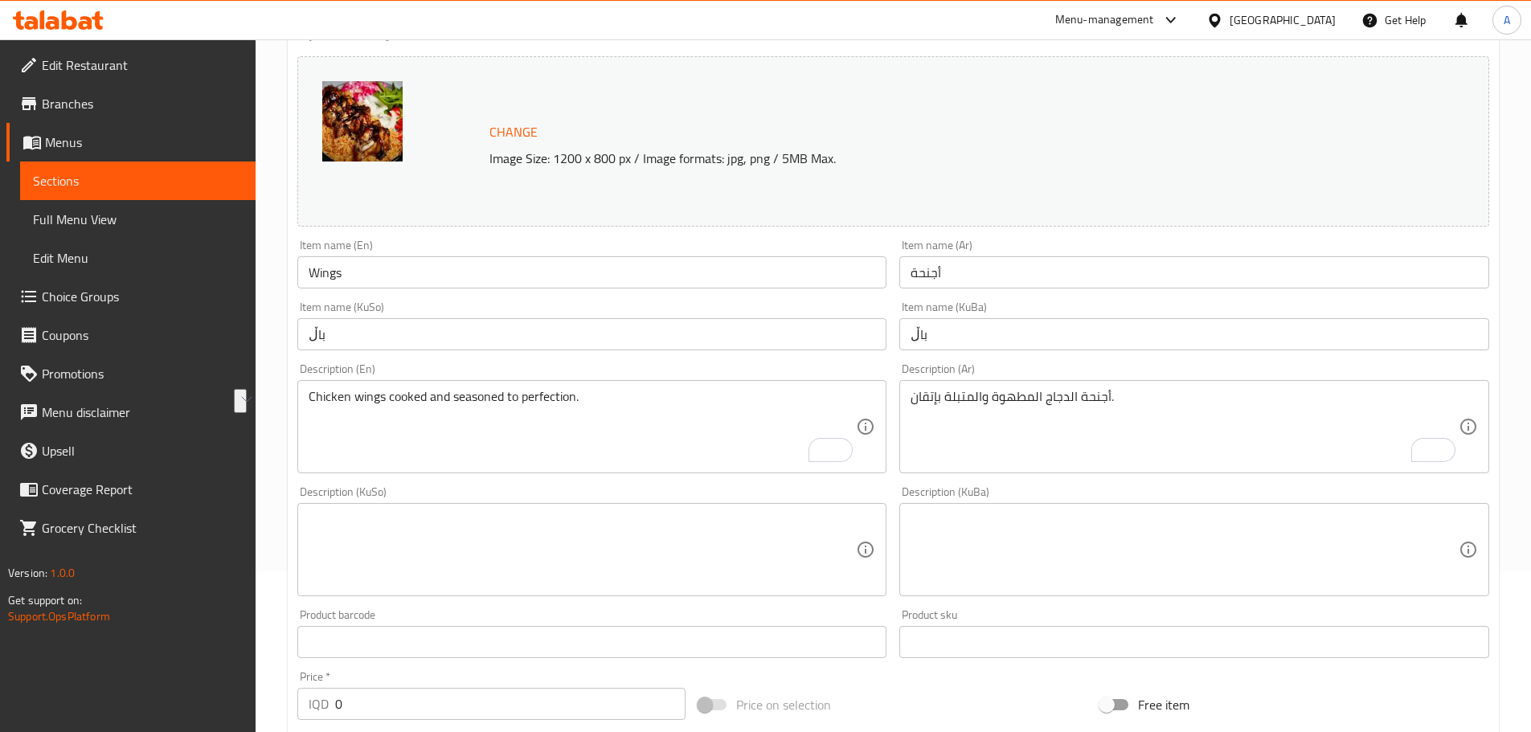
click at [637, 565] on textarea at bounding box center [583, 550] width 548 height 76
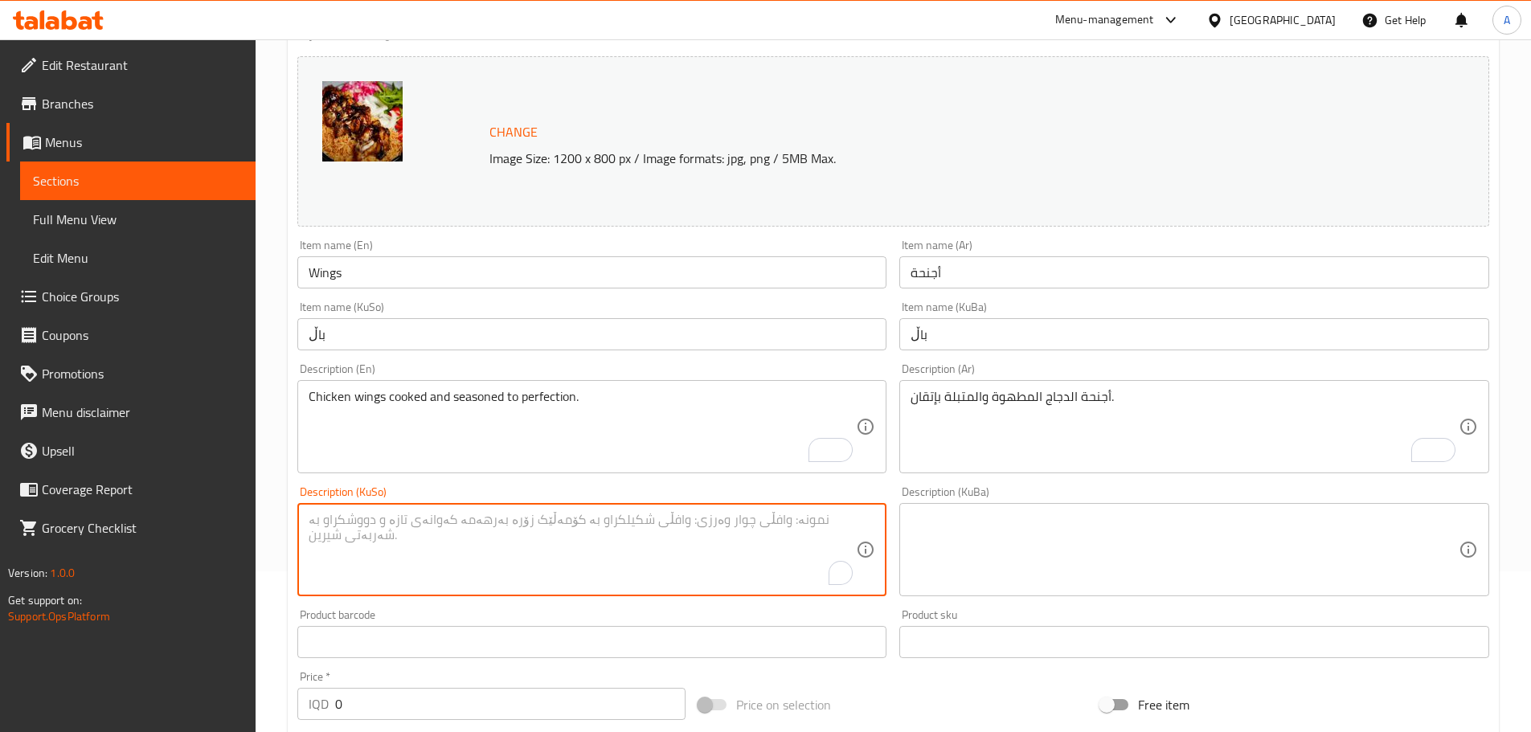
paste textarea "باڵی مریشک کە بەتەواوی کوڵاوە و بەهارات."
type textarea "باڵی مریشک کە بەتەواوی کوڵاوە و بەهارات."
click at [1046, 524] on textarea at bounding box center [1185, 550] width 548 height 76
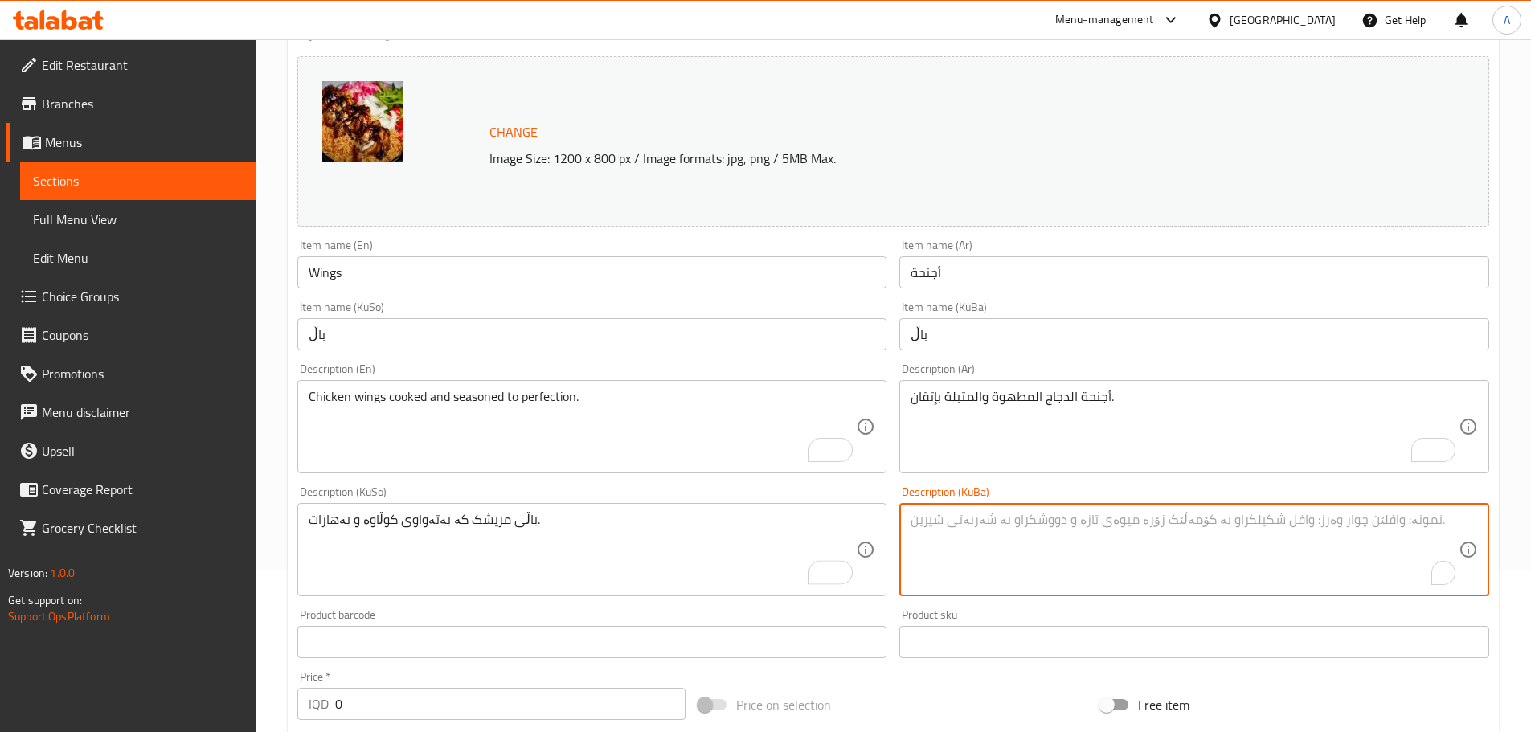
paste textarea "باڵی مریشک کە بەتەواوی کوڵاوە و بەهارات."
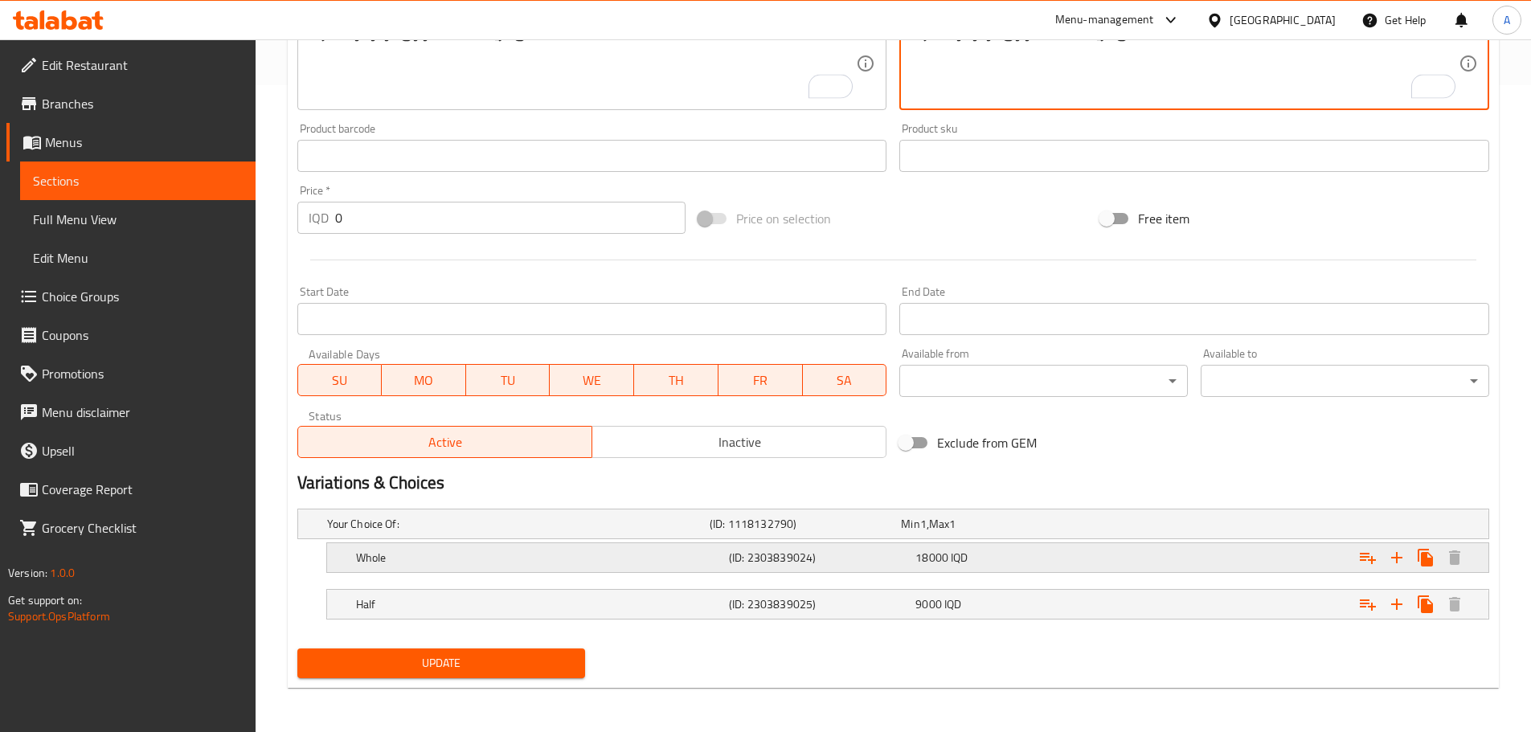
scroll to position [648, 0]
type textarea "باڵی مریشک کە بەتەواوی کوڵاوە و بەهارات."
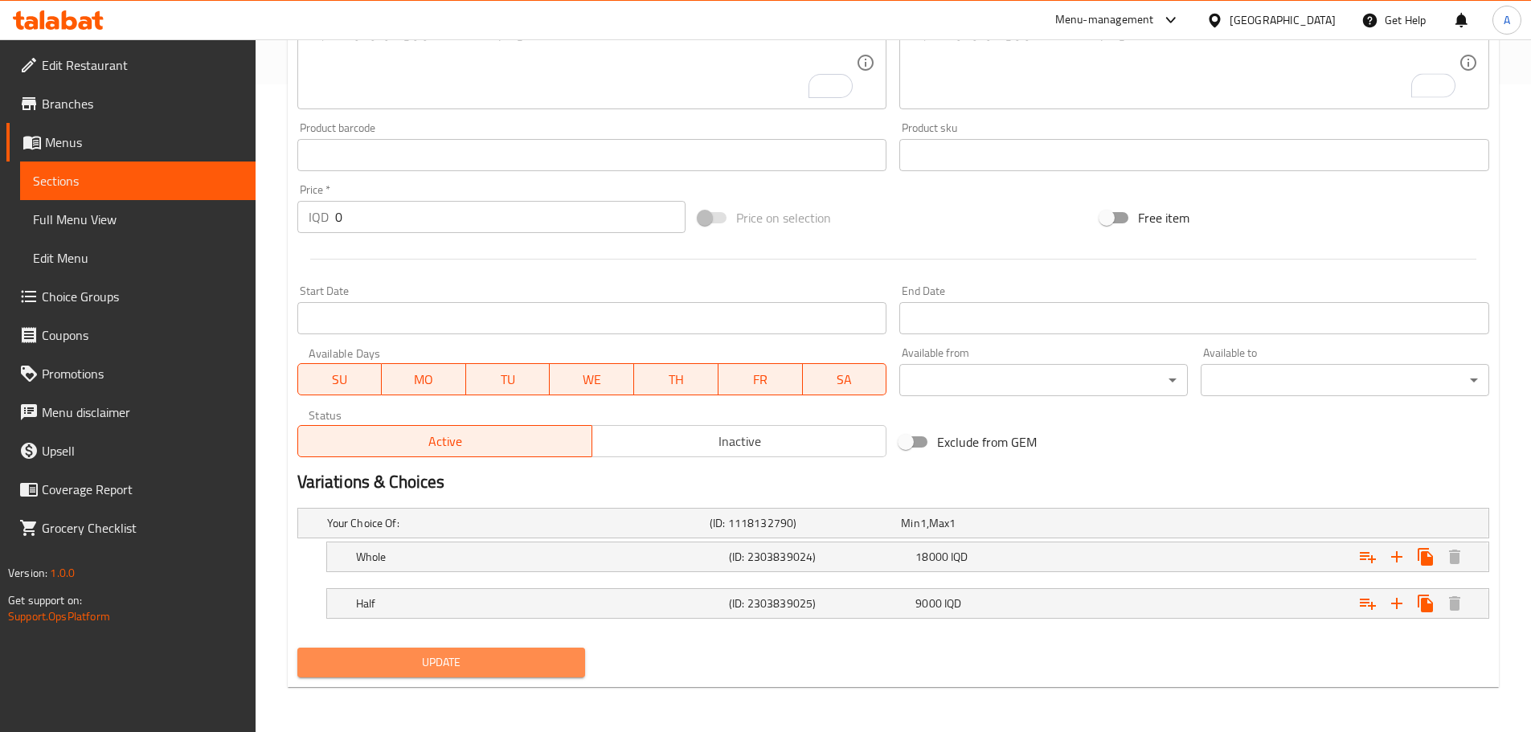
click at [473, 666] on span "Update" at bounding box center [441, 663] width 263 height 20
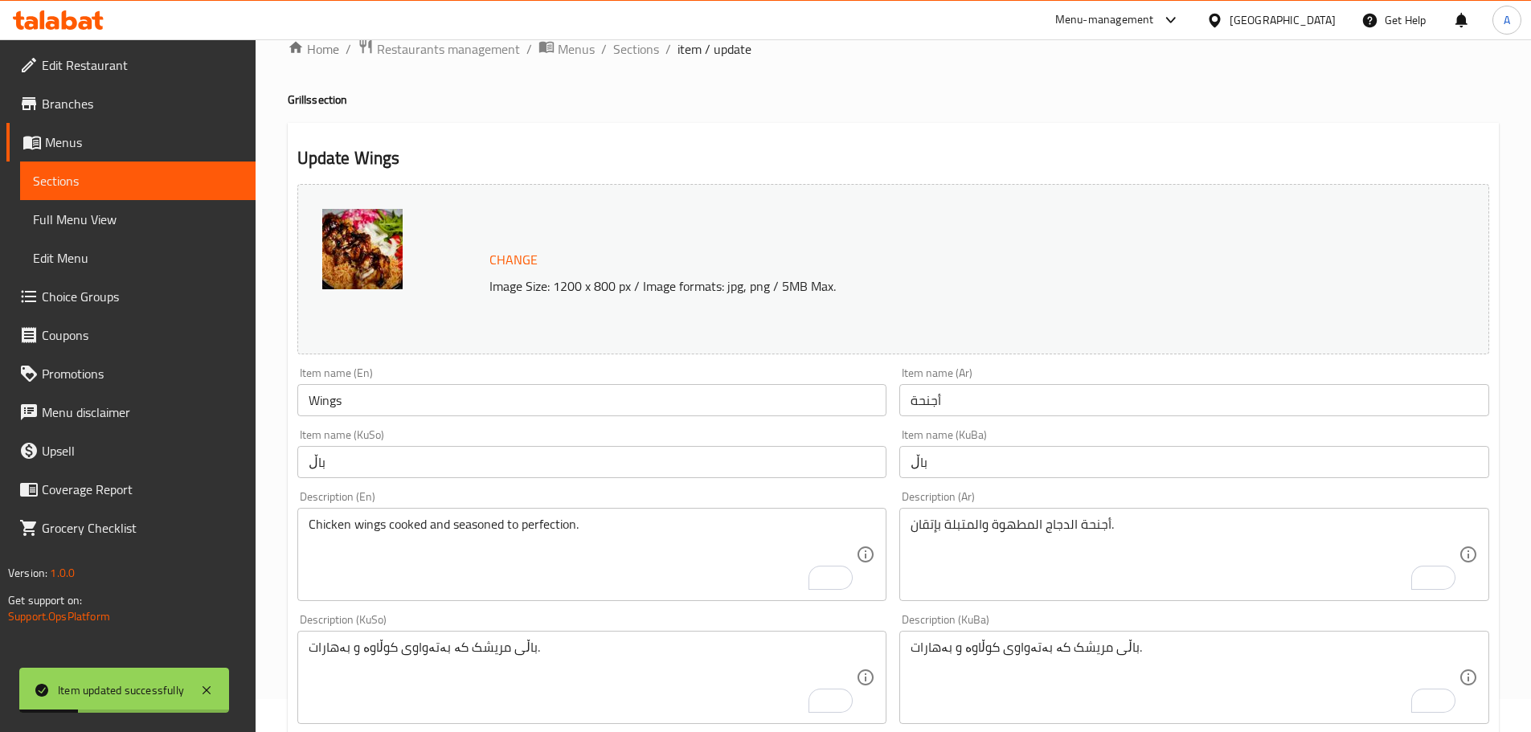
scroll to position [0, 0]
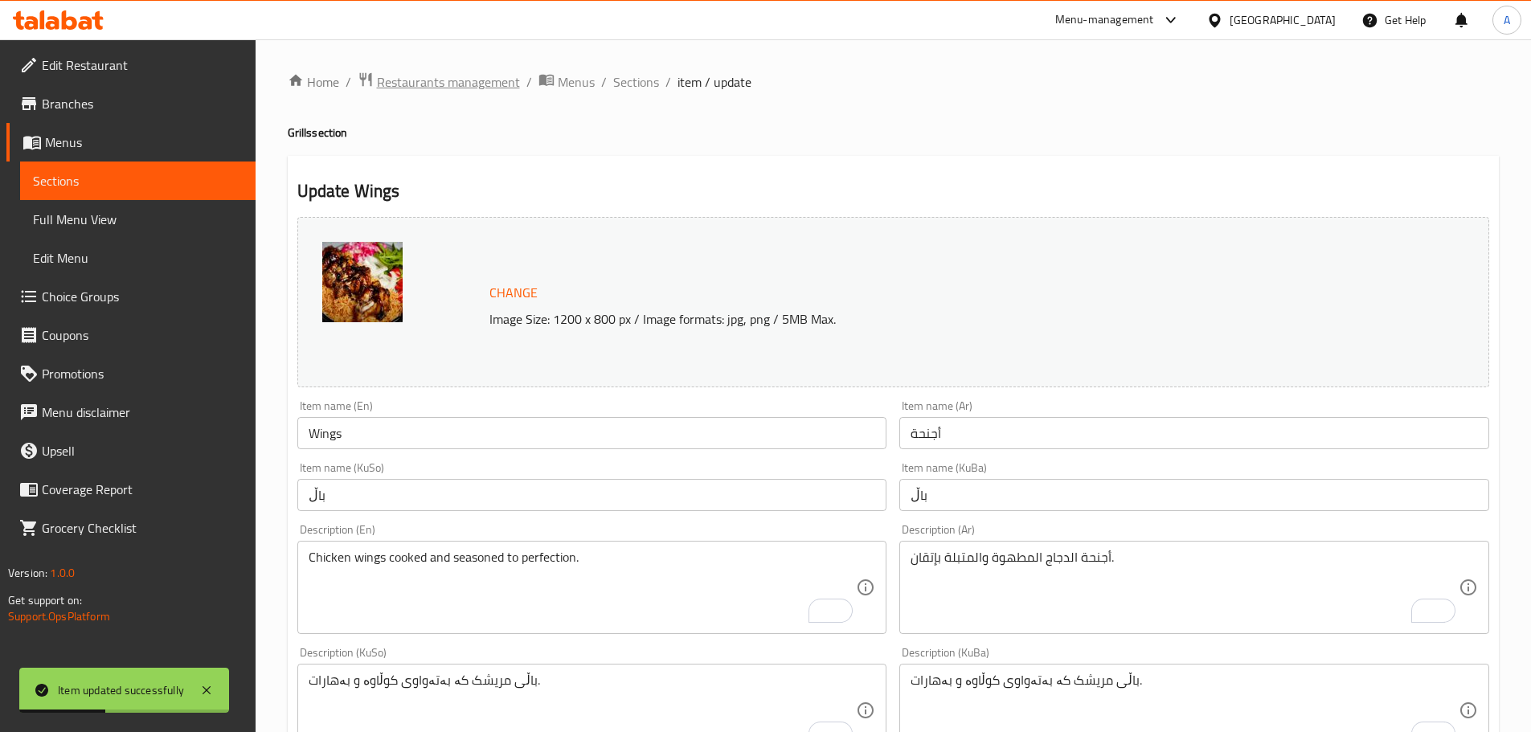
click at [493, 83] on span "Restaurants management" at bounding box center [448, 81] width 143 height 19
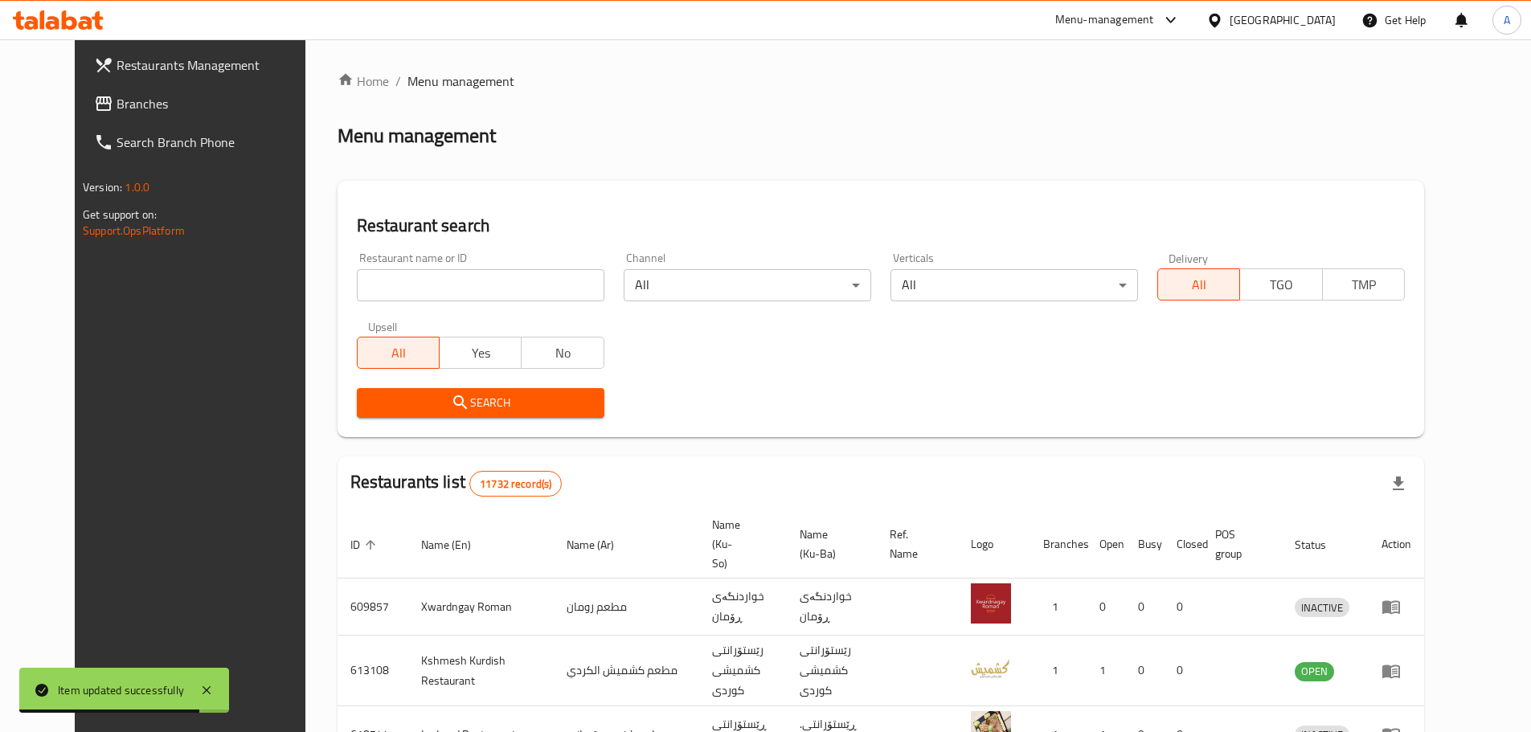
click at [433, 279] on input "search" at bounding box center [481, 285] width 248 height 32
click at [475, 287] on input "search" at bounding box center [481, 285] width 248 height 32
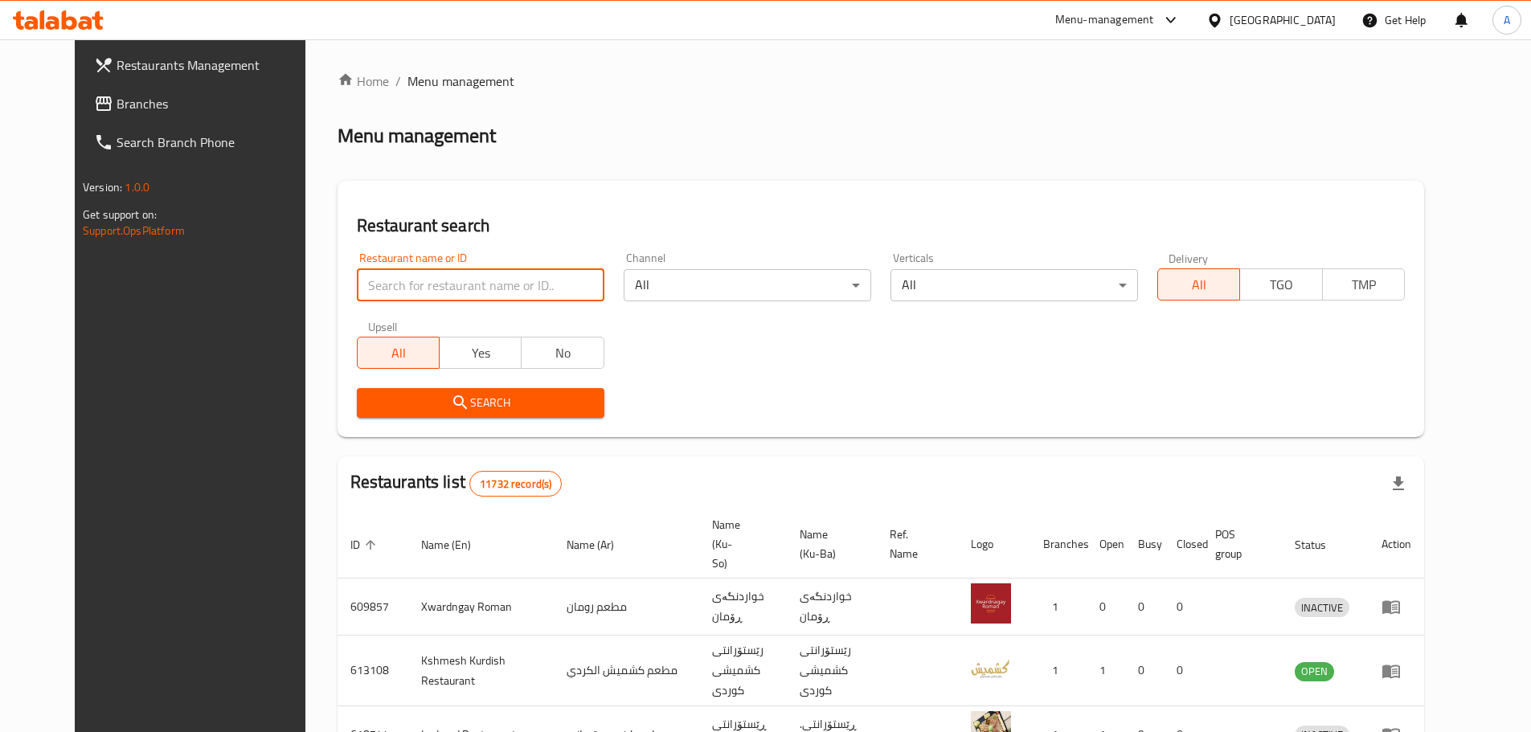
paste input "Family Restaurant"
type input "Family Restaurant"
click button "Search" at bounding box center [481, 403] width 248 height 30
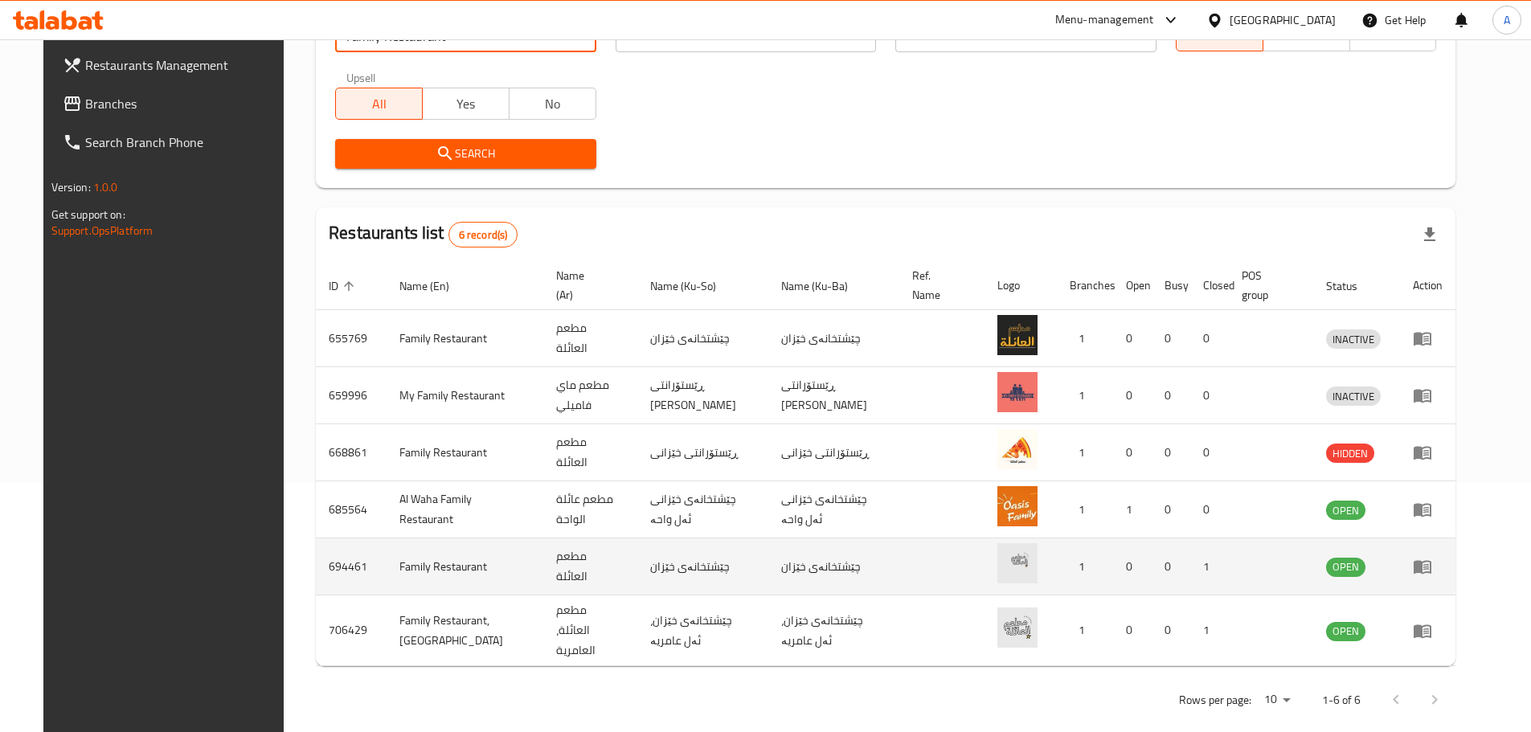
scroll to position [256, 0]
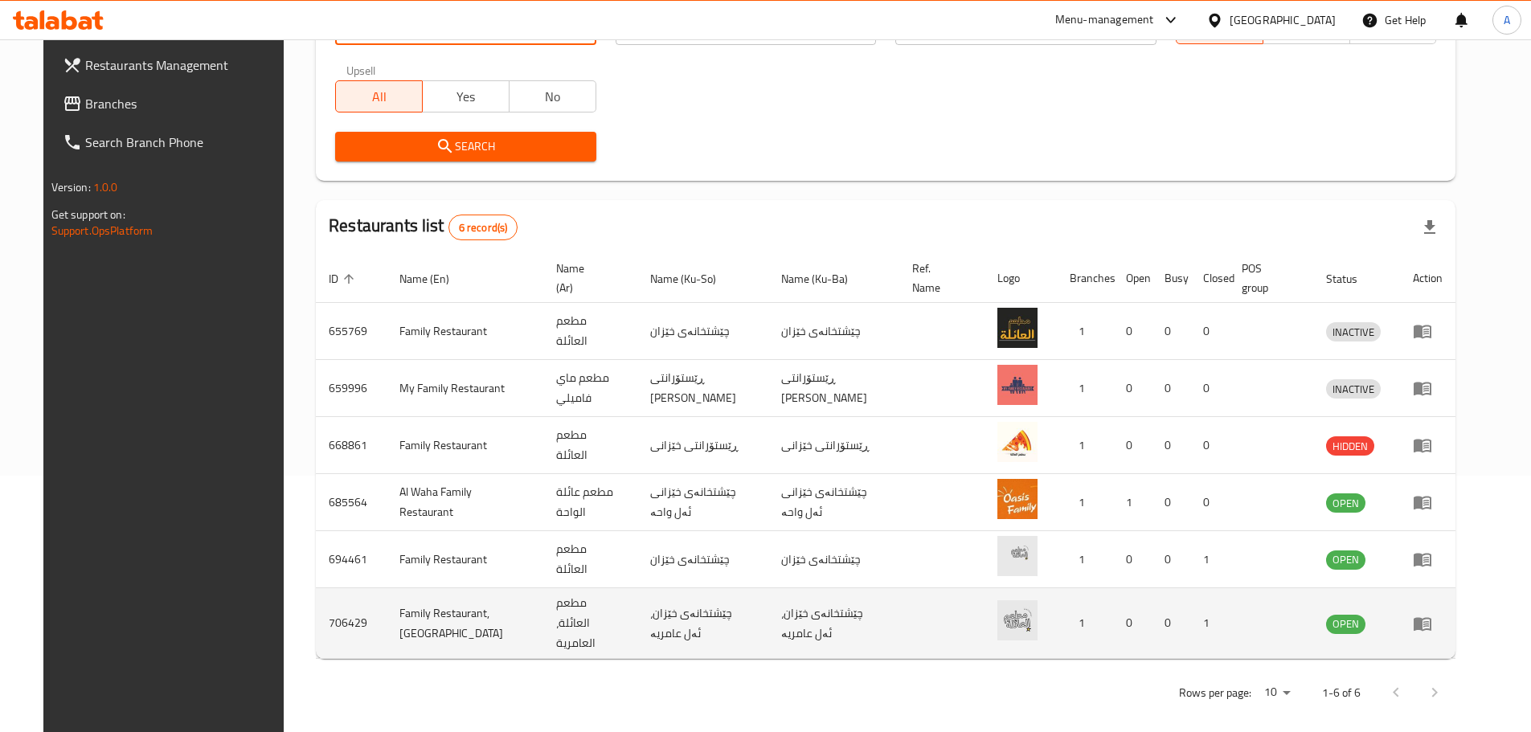
click at [1432, 619] on icon "enhanced table" at bounding box center [1423, 624] width 18 height 14
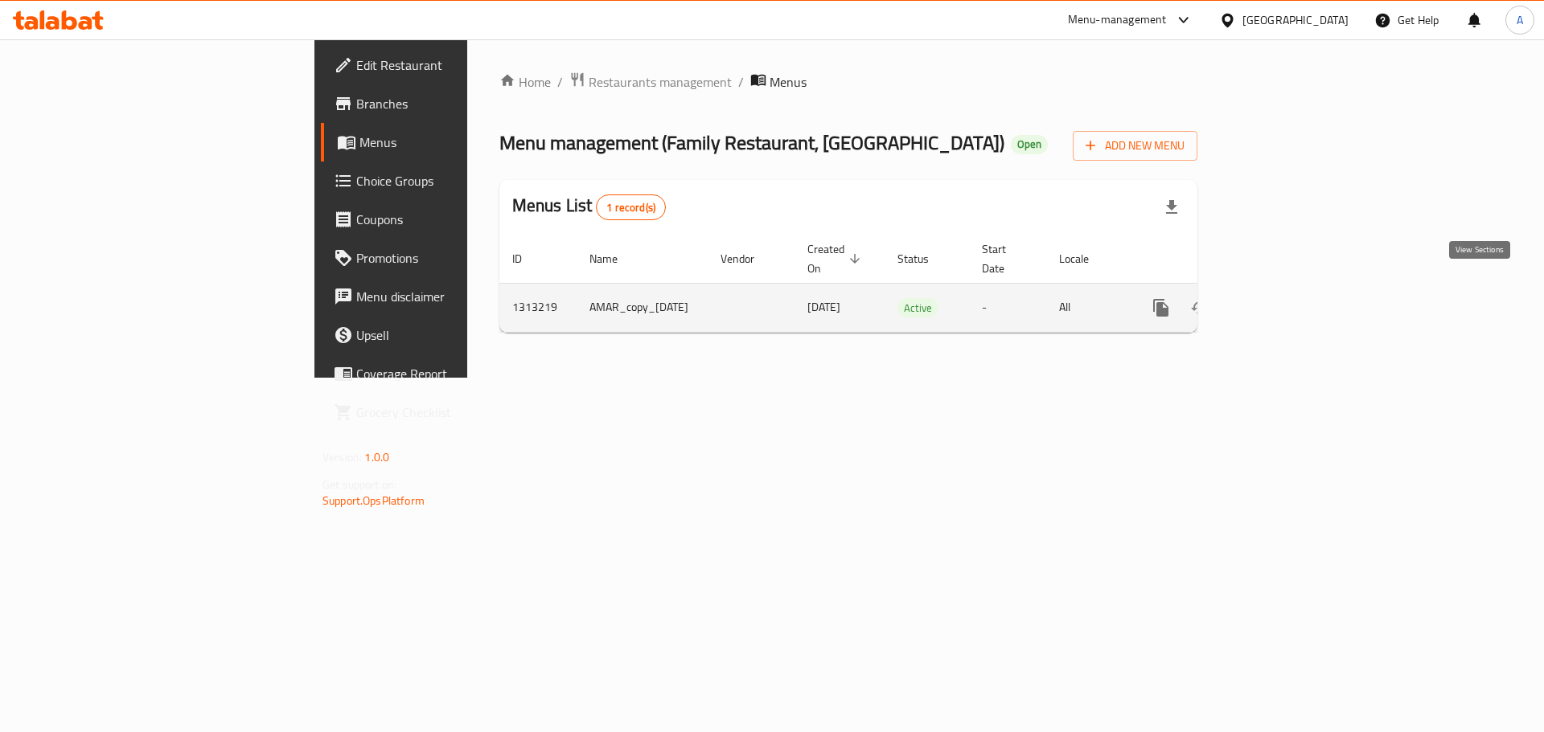
click at [1286, 298] on icon "enhanced table" at bounding box center [1276, 307] width 19 height 19
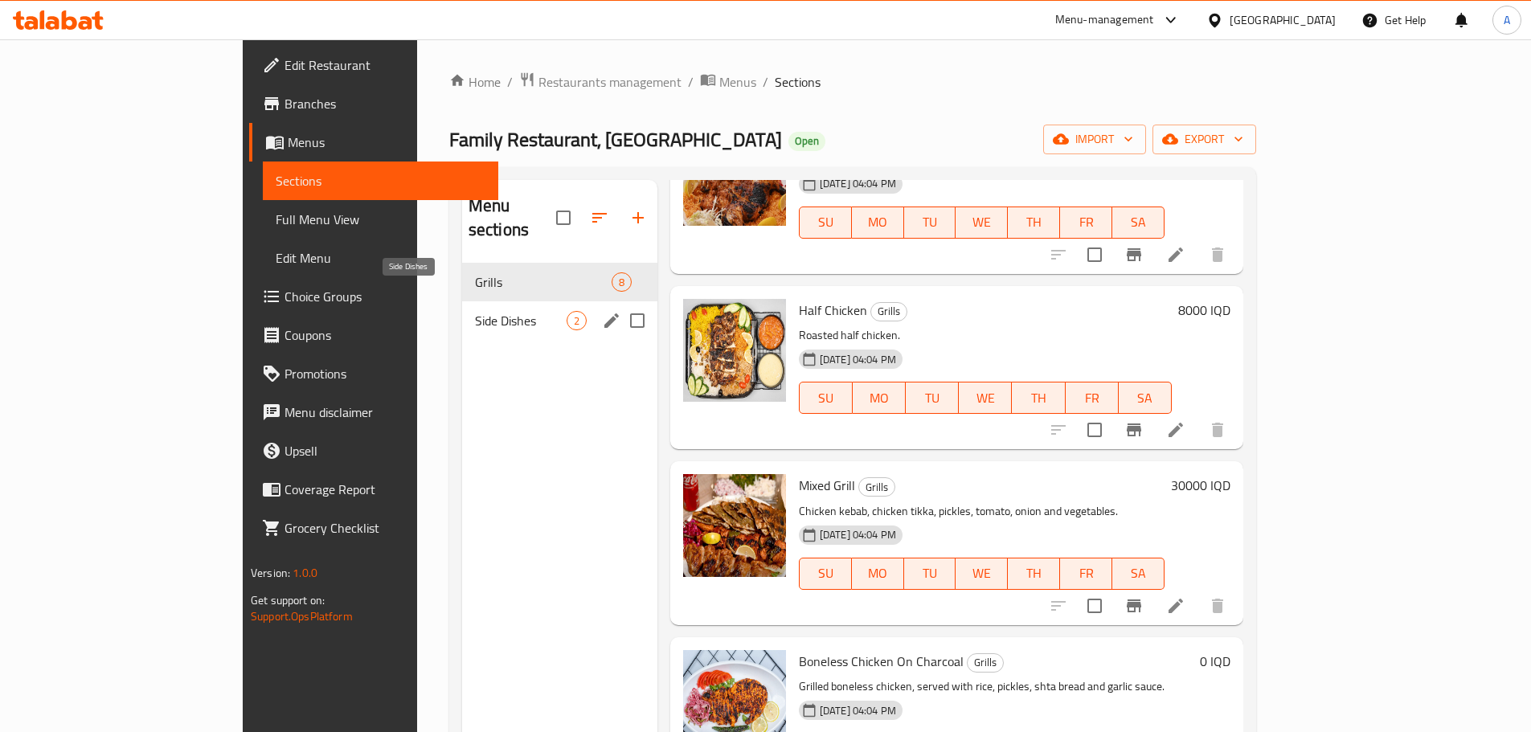
click at [477, 311] on span "Side Dishes" at bounding box center [521, 320] width 92 height 19
